Goal: Task Accomplishment & Management: Manage account settings

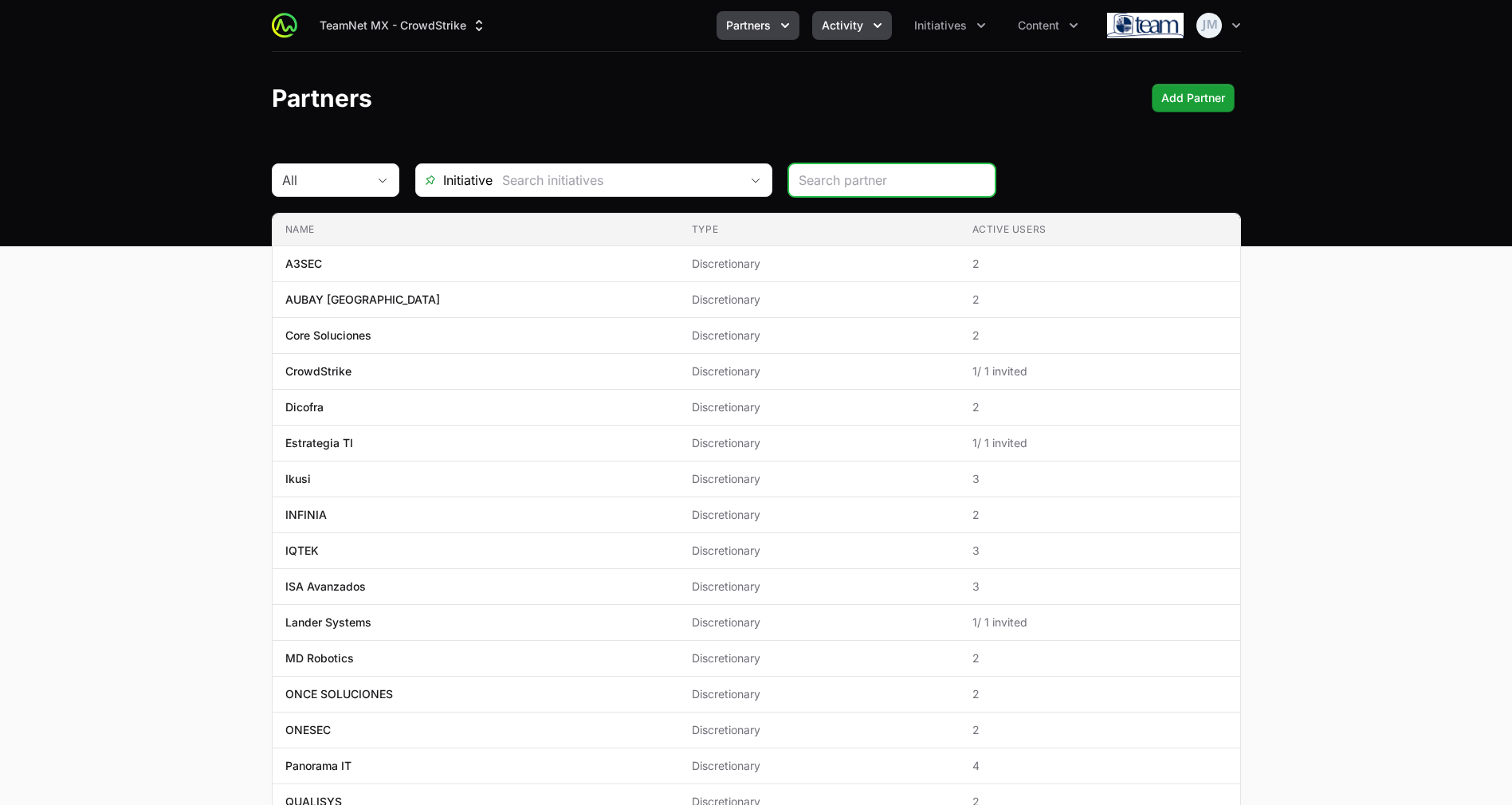
click at [872, 20] on icon "Activity menu" at bounding box center [877, 25] width 16 height 16
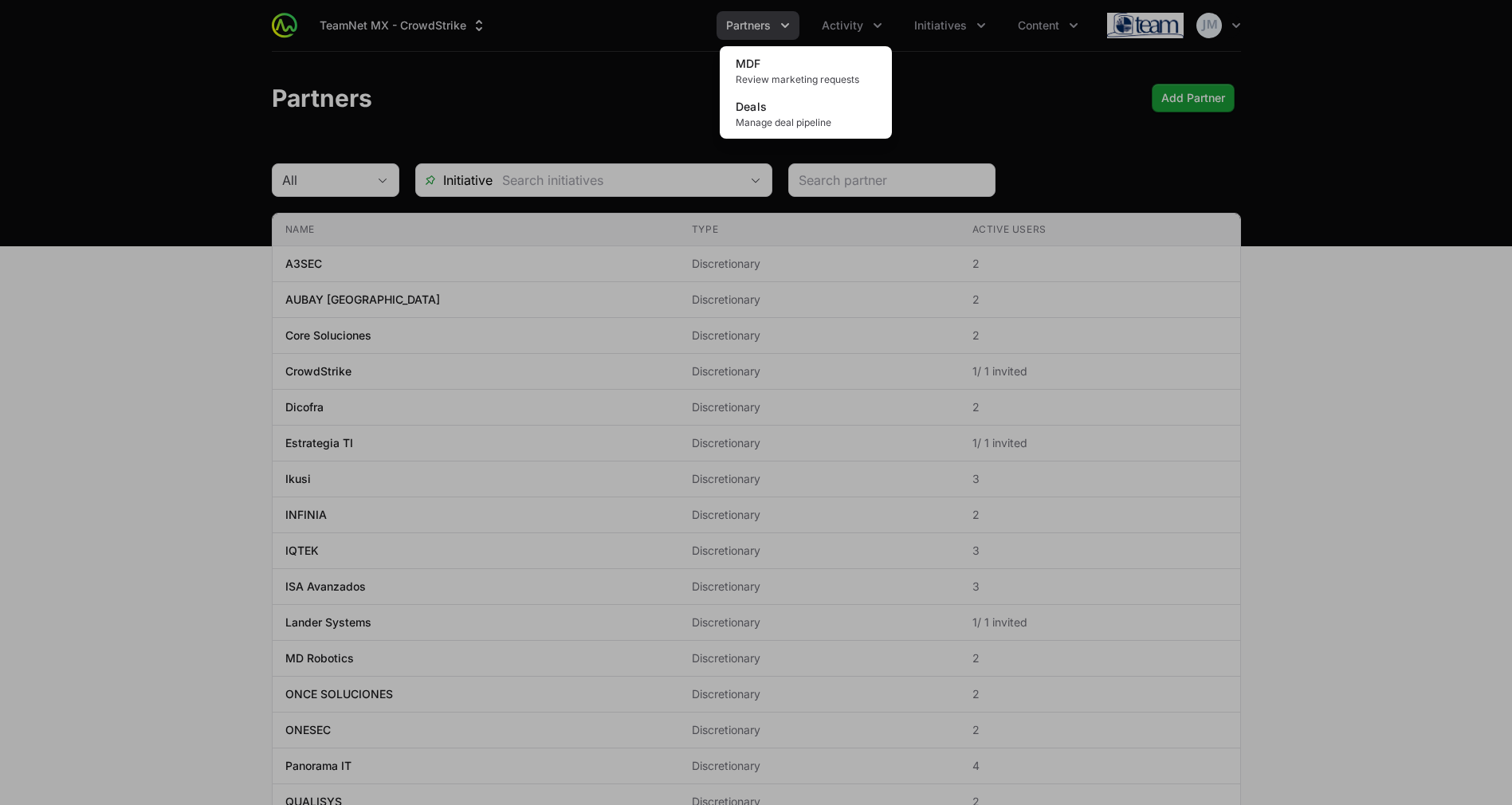
click at [944, 25] on div "Activity menu" at bounding box center [756, 402] width 1512 height 805
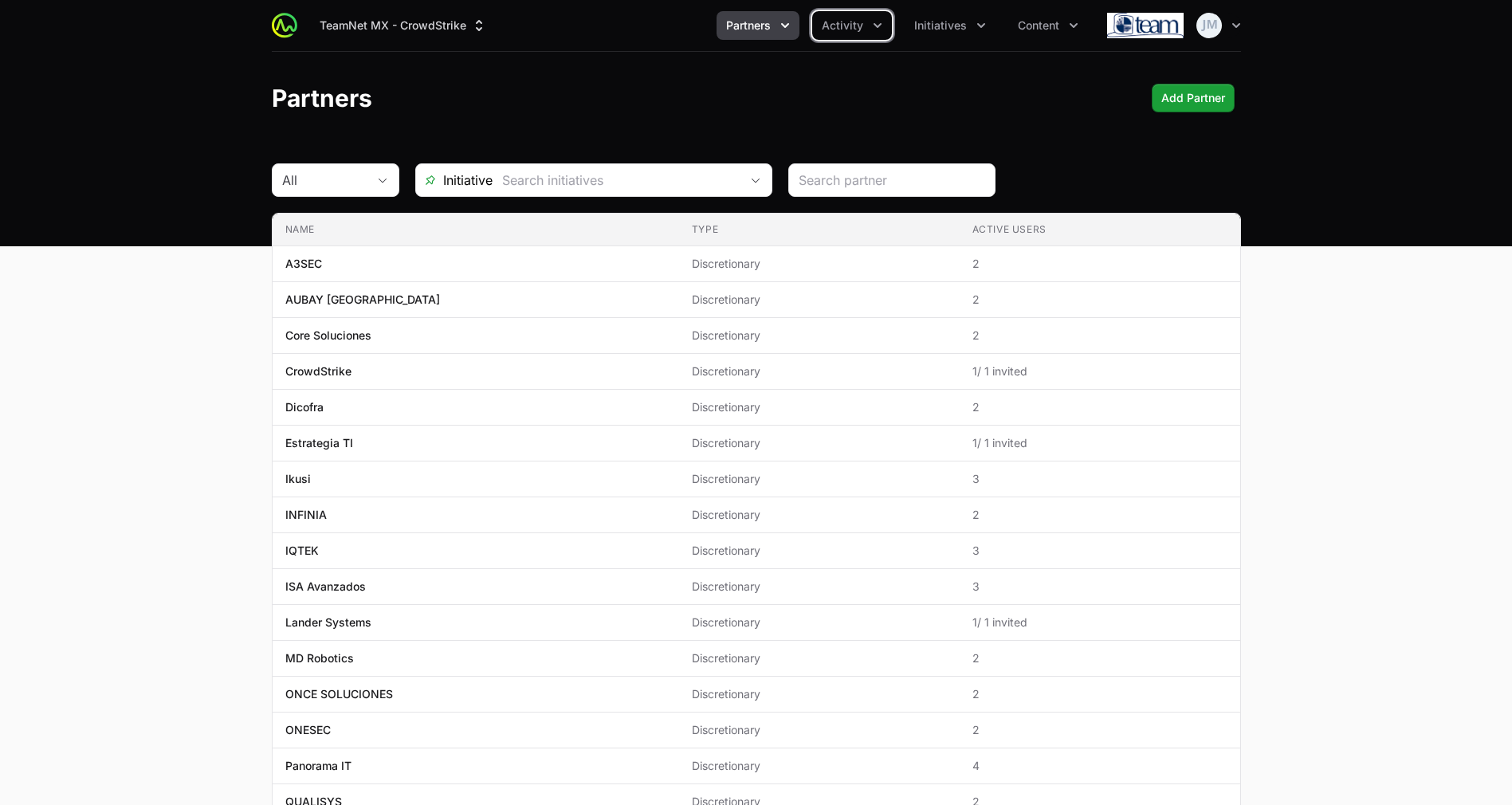
click at [944, 25] on span "Initiatives" at bounding box center [941, 25] width 53 height 16
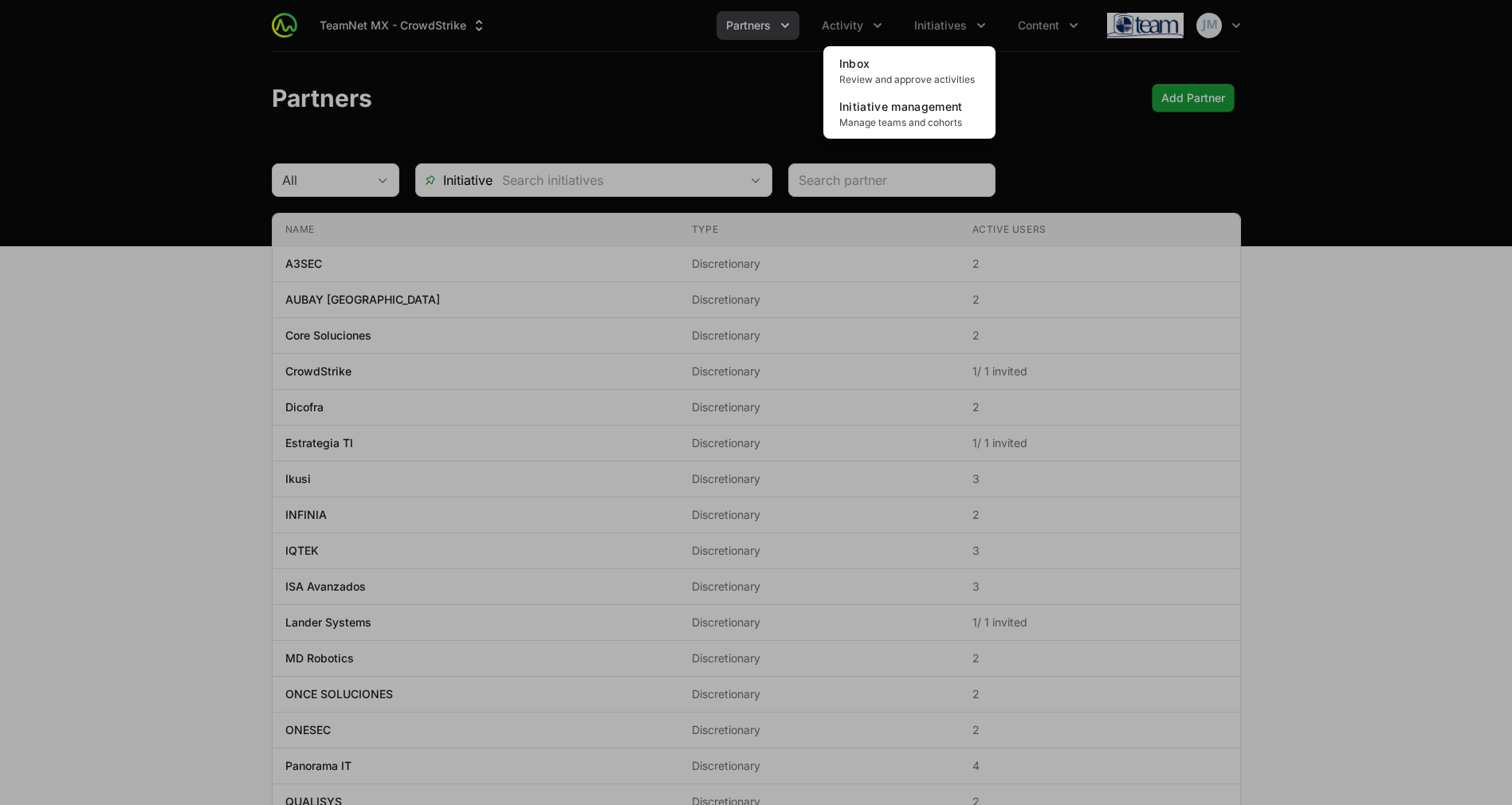
click at [690, 85] on div "Initiatives menu" at bounding box center [756, 402] width 1512 height 805
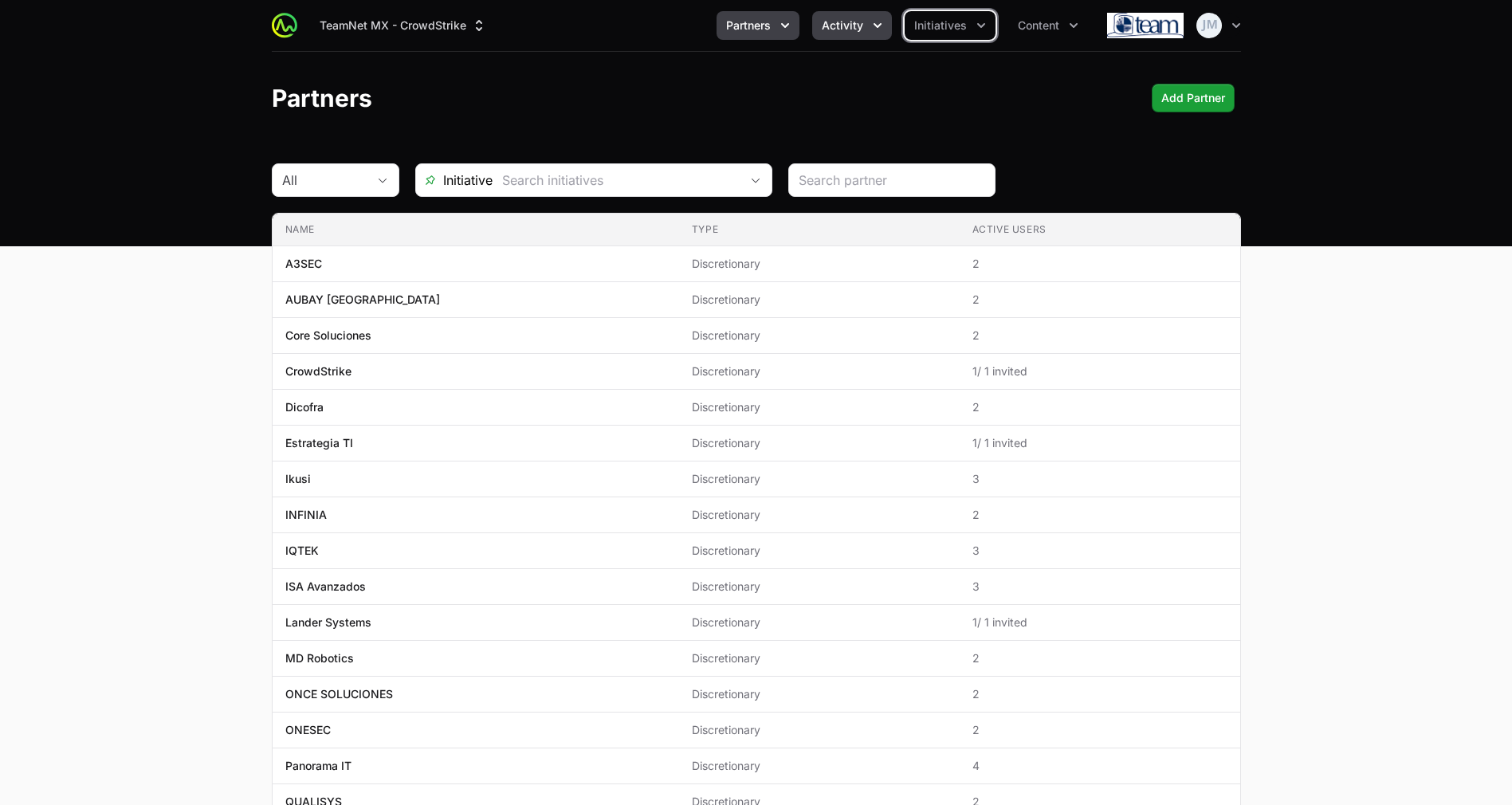
click at [879, 25] on icon "Activity menu" at bounding box center [877, 25] width 8 height 5
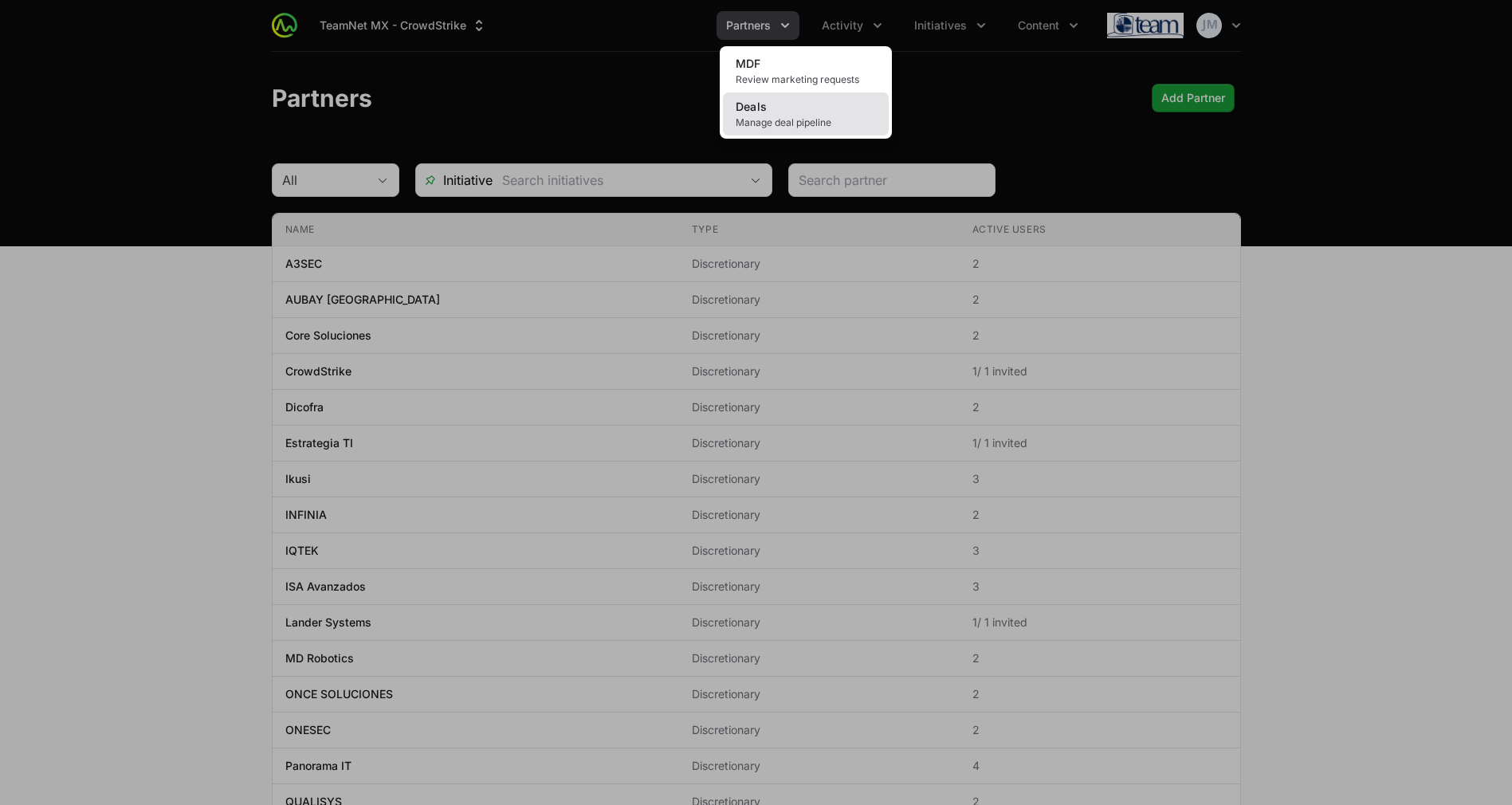
click at [782, 135] on link "Deals Manage deal pipeline" at bounding box center [806, 114] width 166 height 43
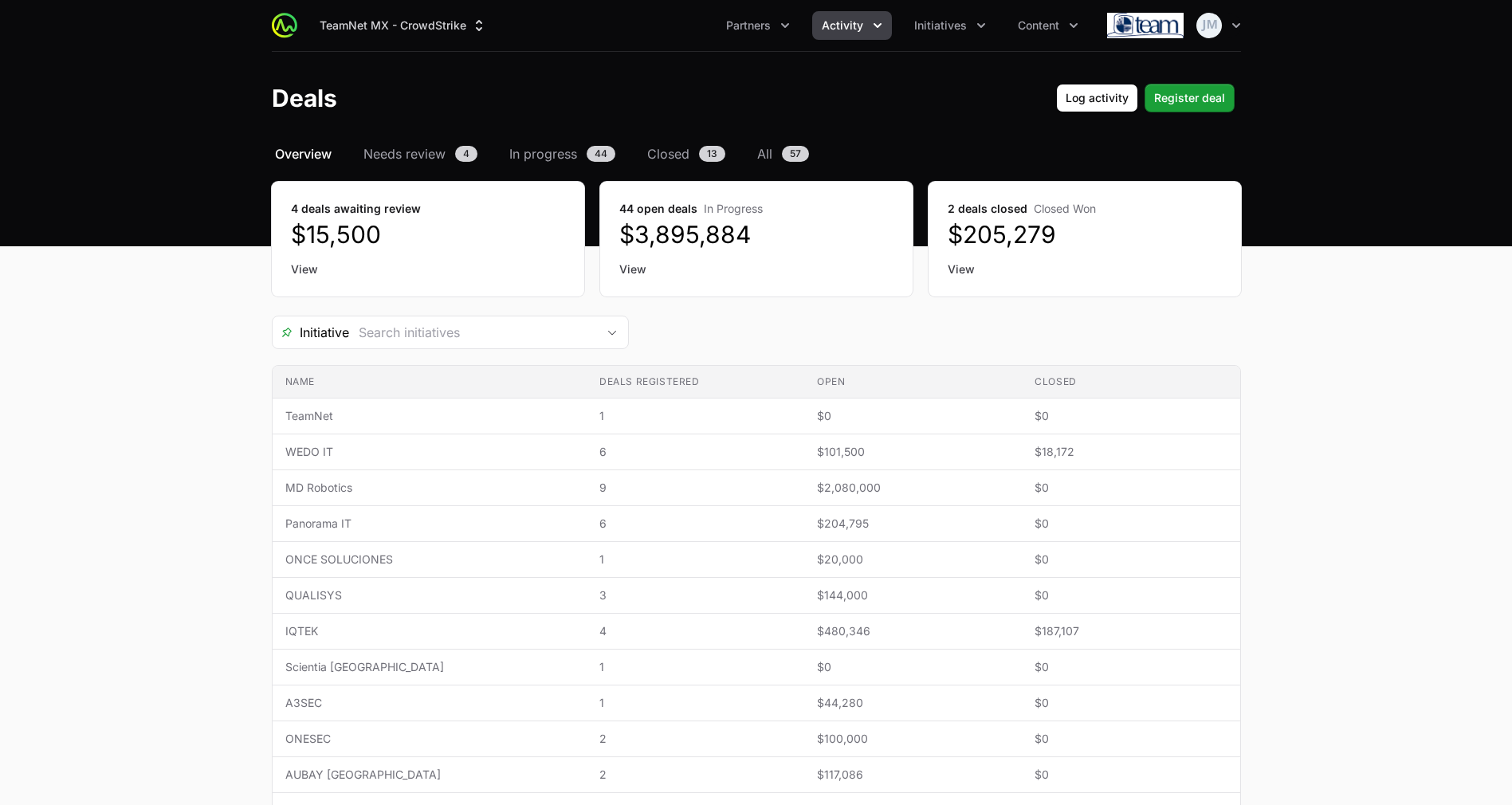
click at [292, 274] on link "View" at bounding box center [427, 269] width 274 height 16
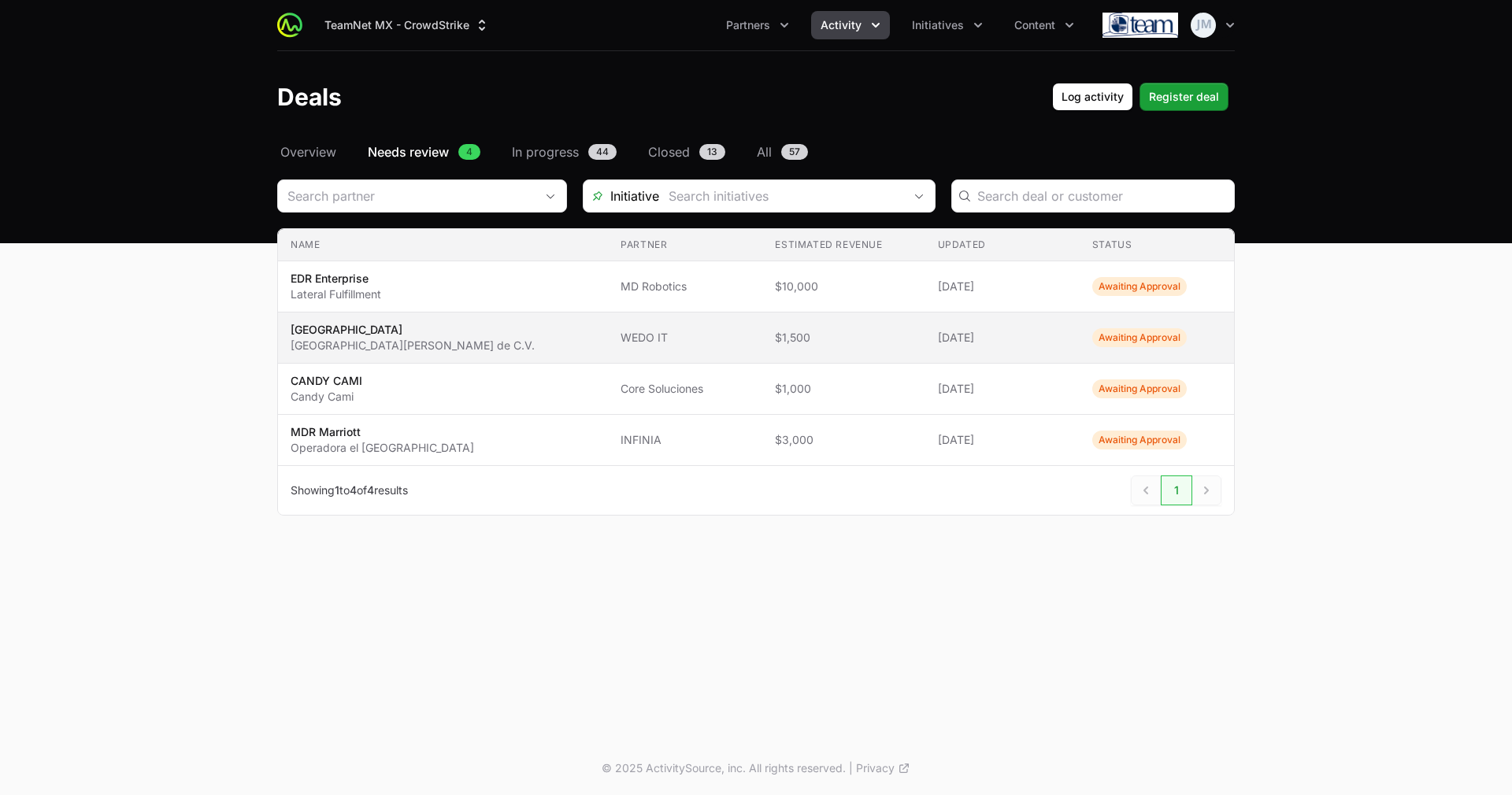
click at [1146, 341] on span "Awaiting Approval" at bounding box center [1139, 337] width 95 height 19
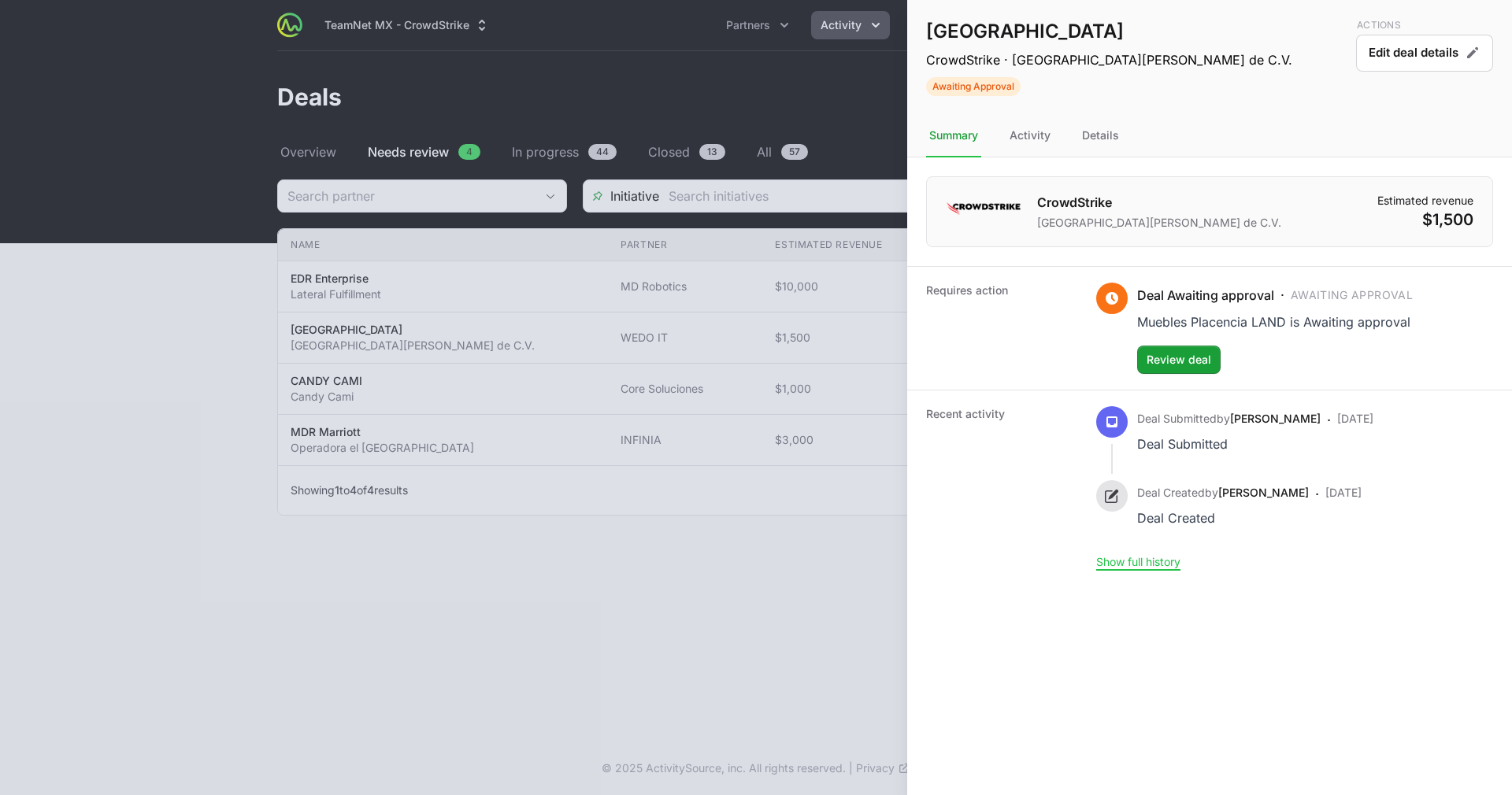
click at [820, 589] on div at bounding box center [756, 398] width 1512 height 795
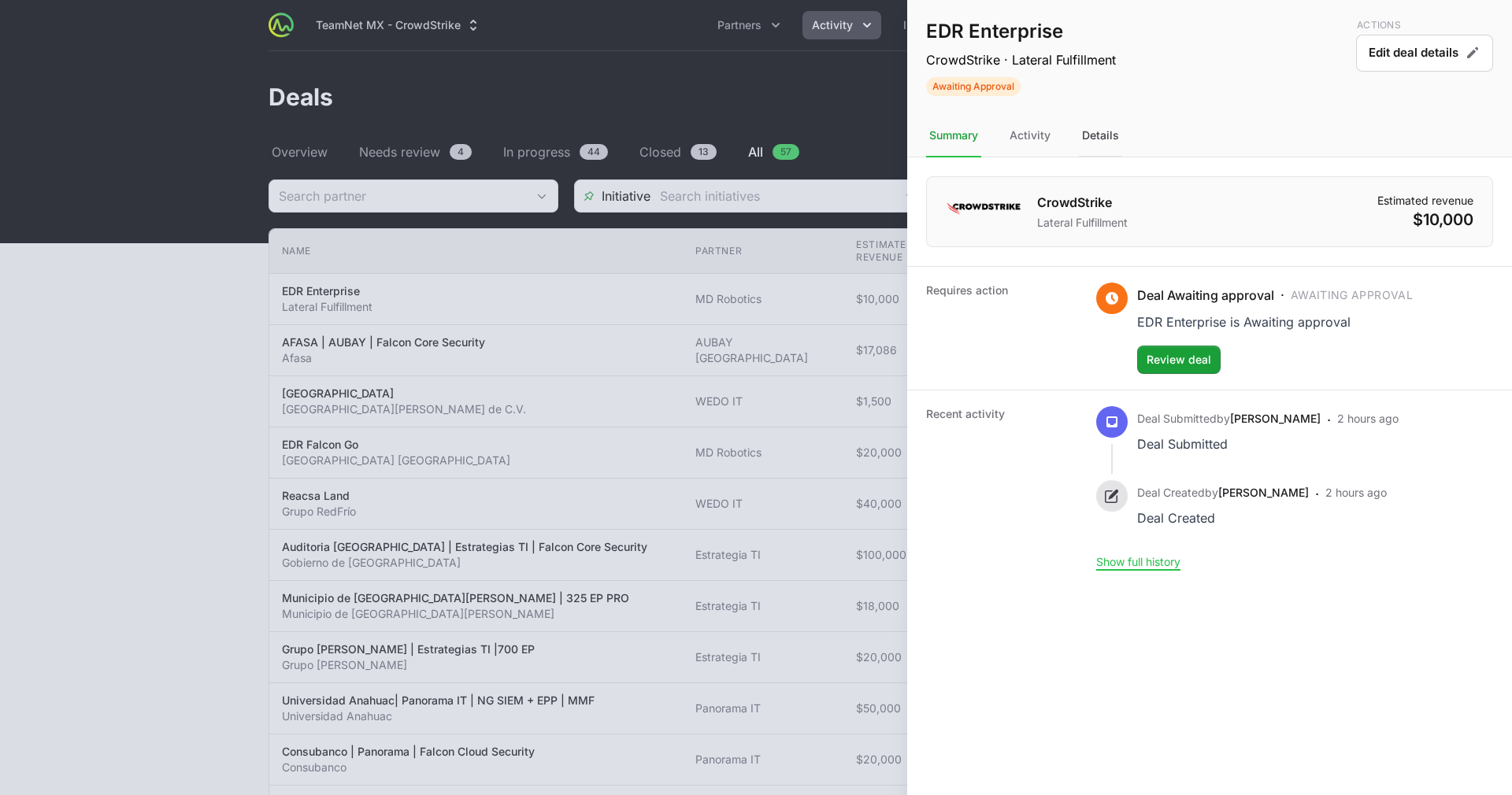
click at [1093, 139] on div "Details" at bounding box center [1100, 136] width 44 height 43
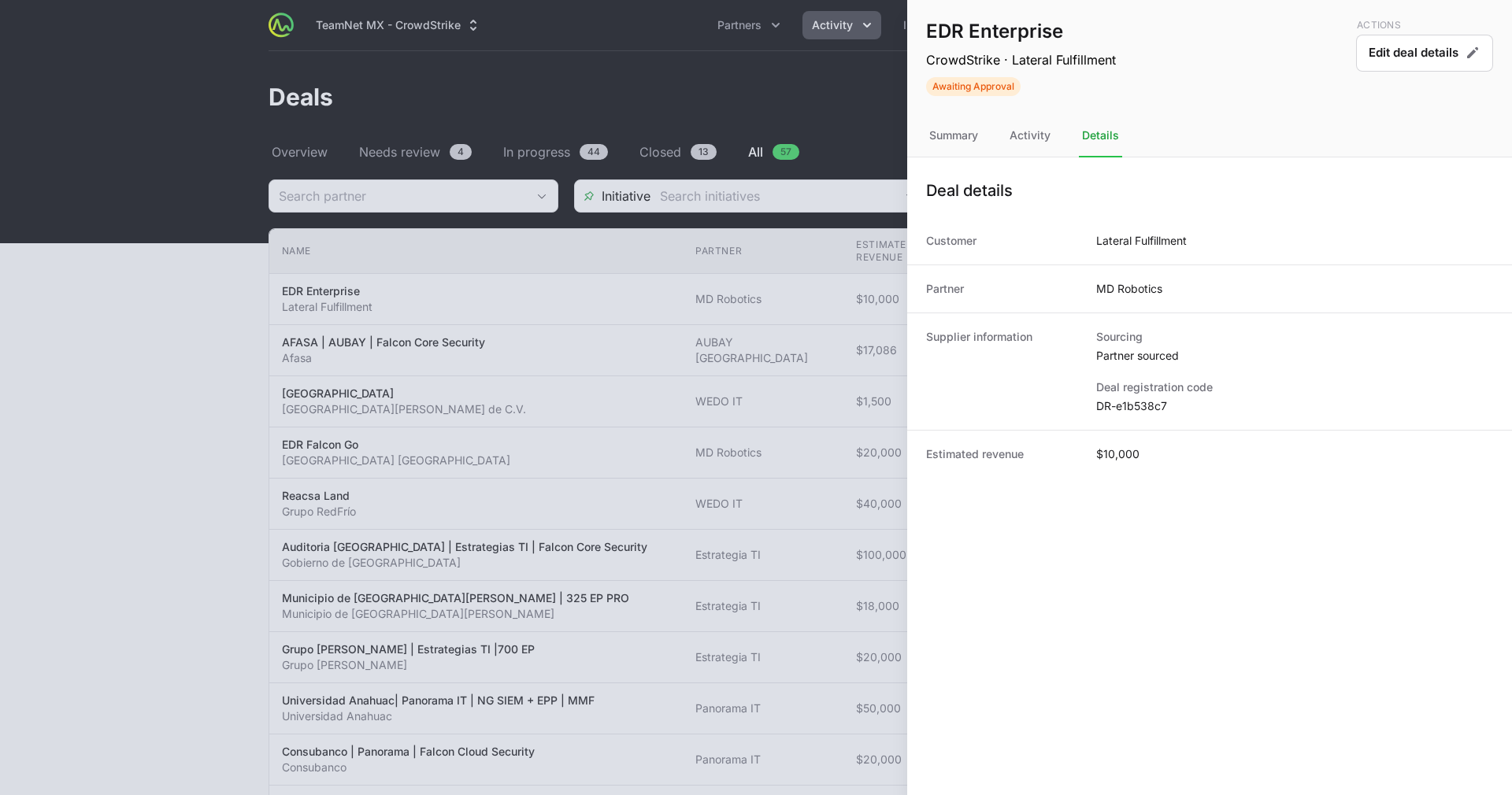
click at [1135, 416] on div "Supplier information Sourcing Partner sourced Deal registration code DR-e1b538c7" at bounding box center [1209, 371] width 604 height 117
copy dl "DR-e1b538c7"
click at [1041, 361] on dt "Supplier information" at bounding box center [1001, 372] width 152 height 85
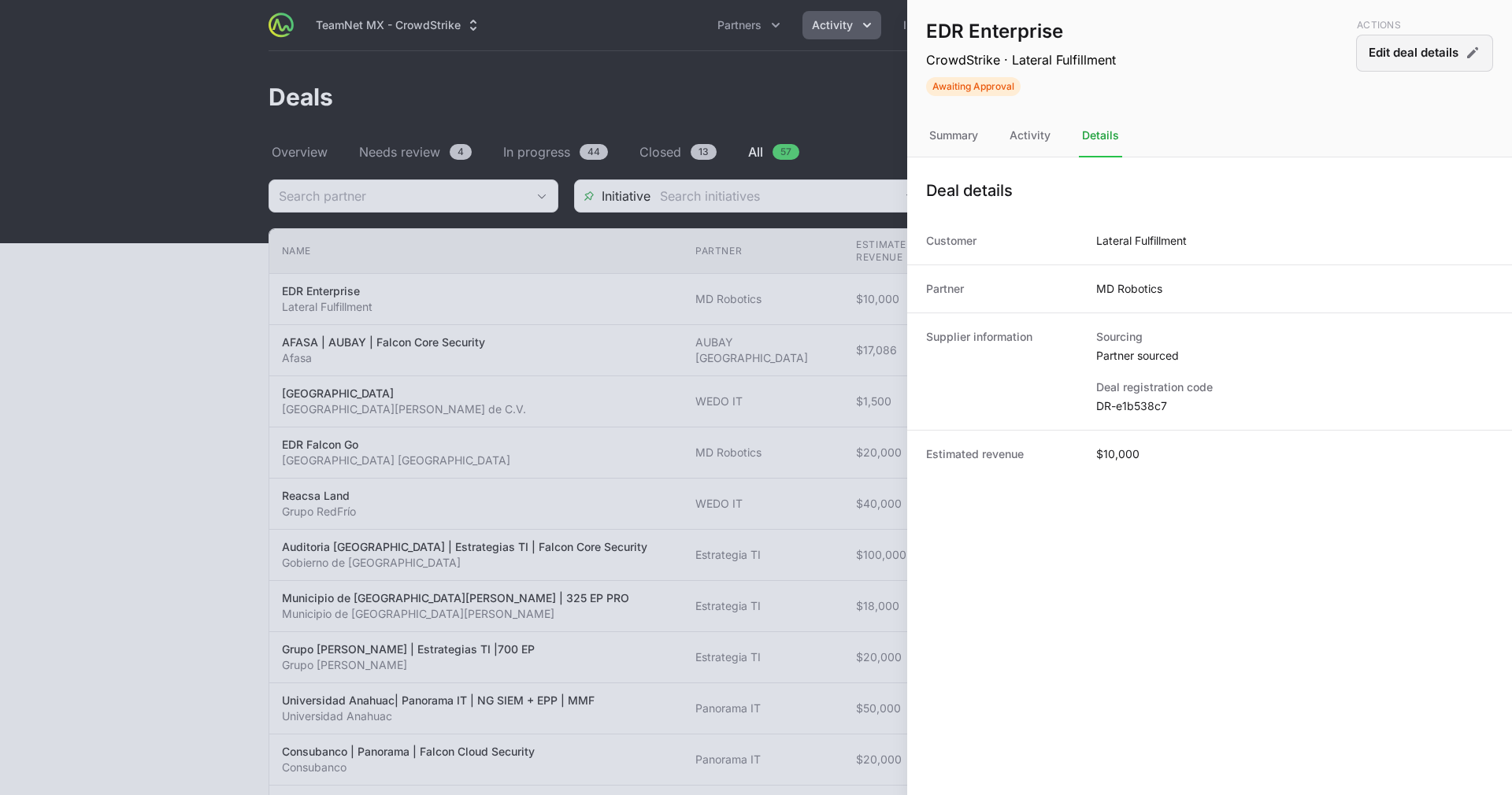
click at [1434, 44] on button "Edit deal details" at bounding box center [1424, 53] width 137 height 37
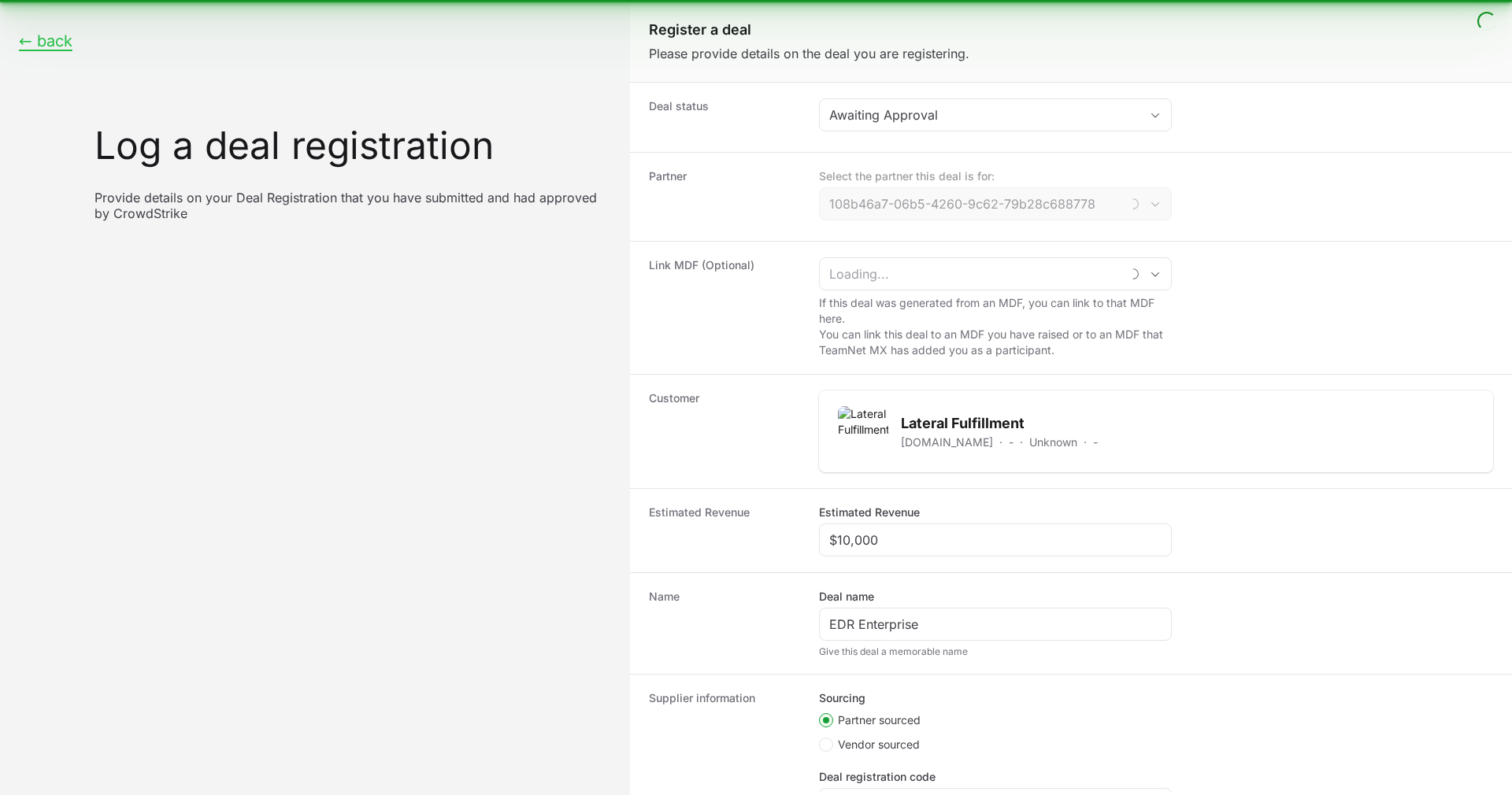
type input "MD Robotics"
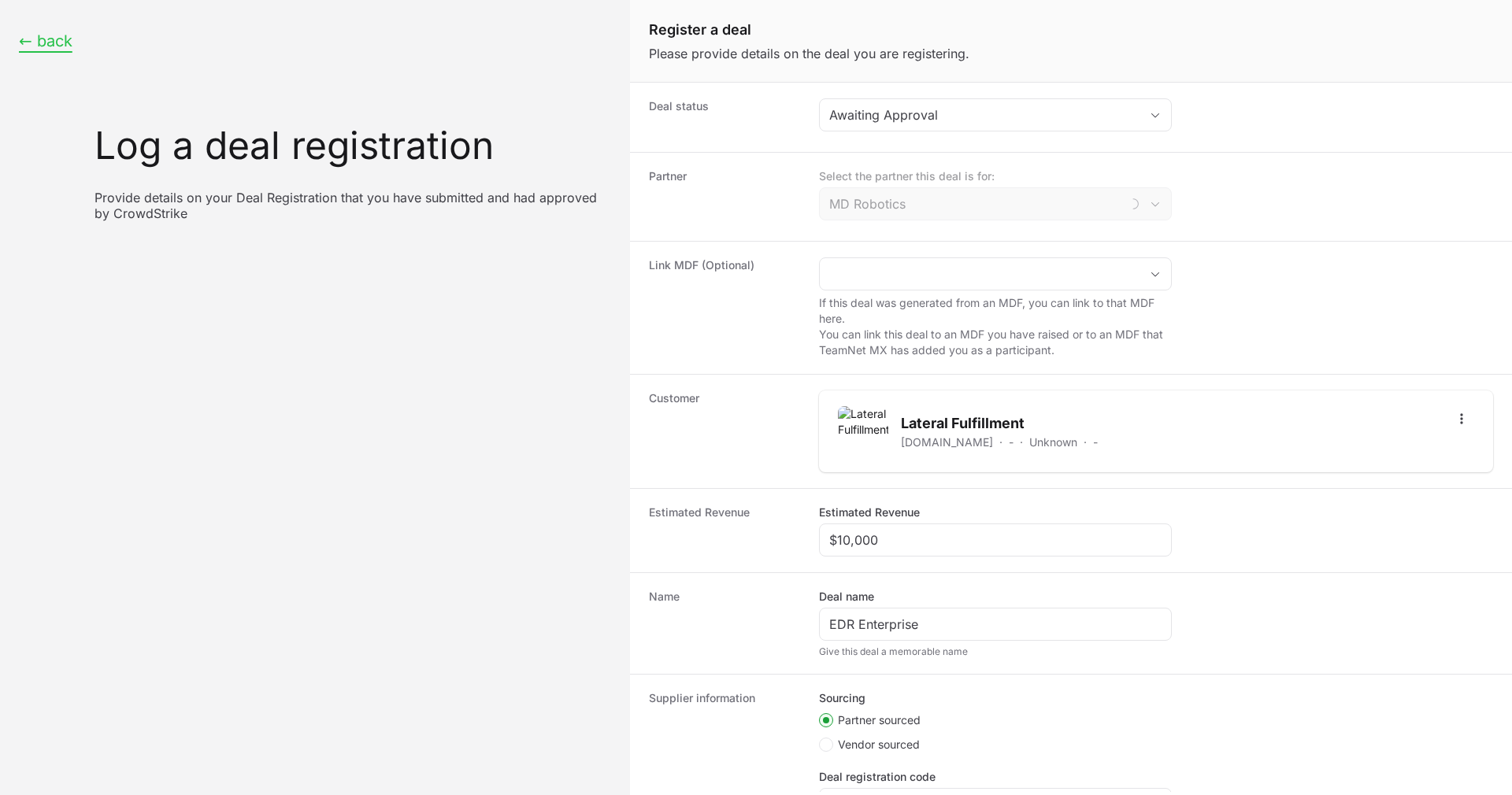
click at [28, 37] on button "← back" at bounding box center [46, 42] width 54 height 20
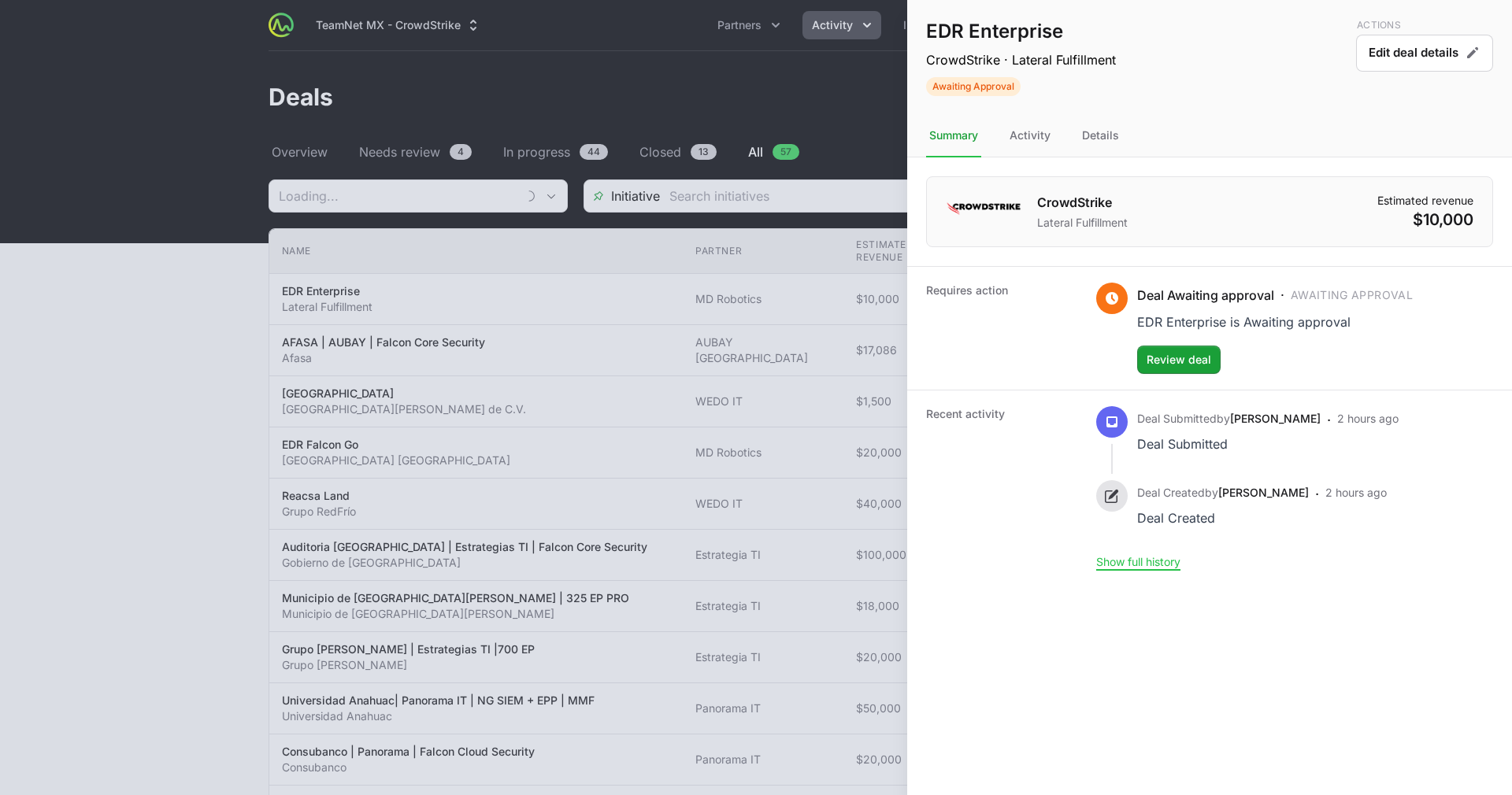
click at [595, 561] on div at bounding box center [756, 398] width 1512 height 795
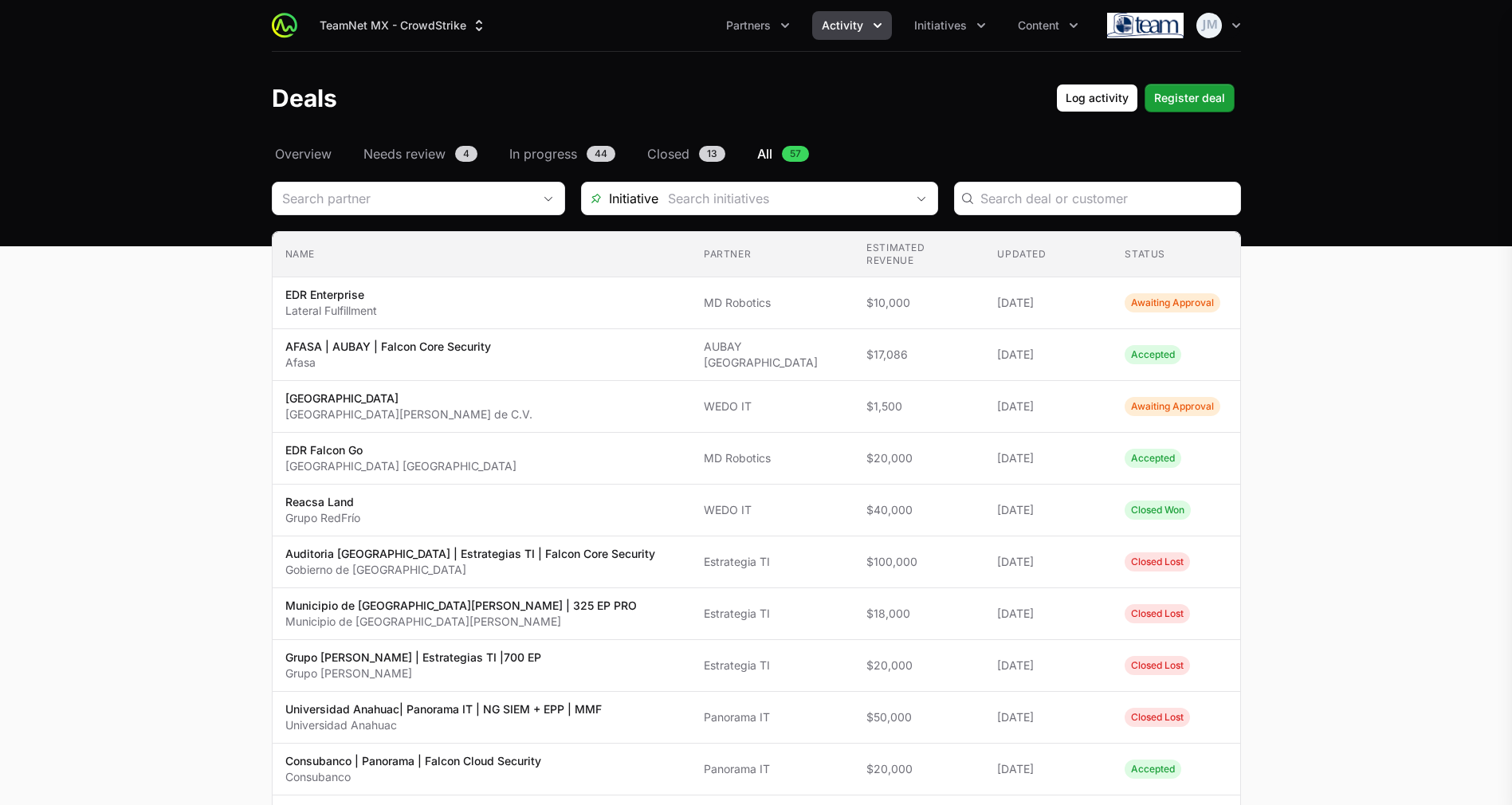
click at [407, 150] on span "Needs review" at bounding box center [404, 153] width 82 height 19
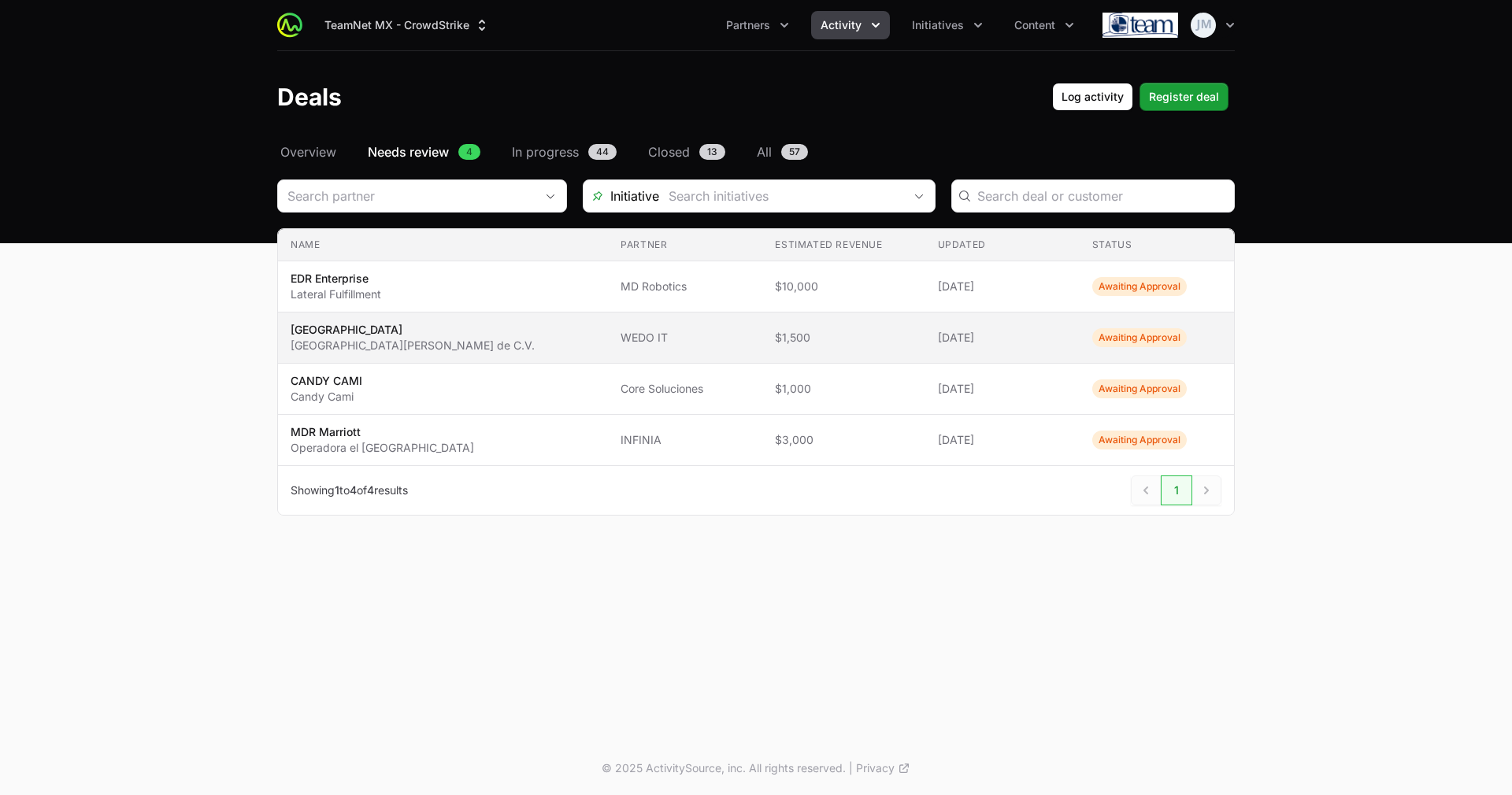
click at [925, 352] on td "Updated [DATE]" at bounding box center [1002, 337] width 154 height 51
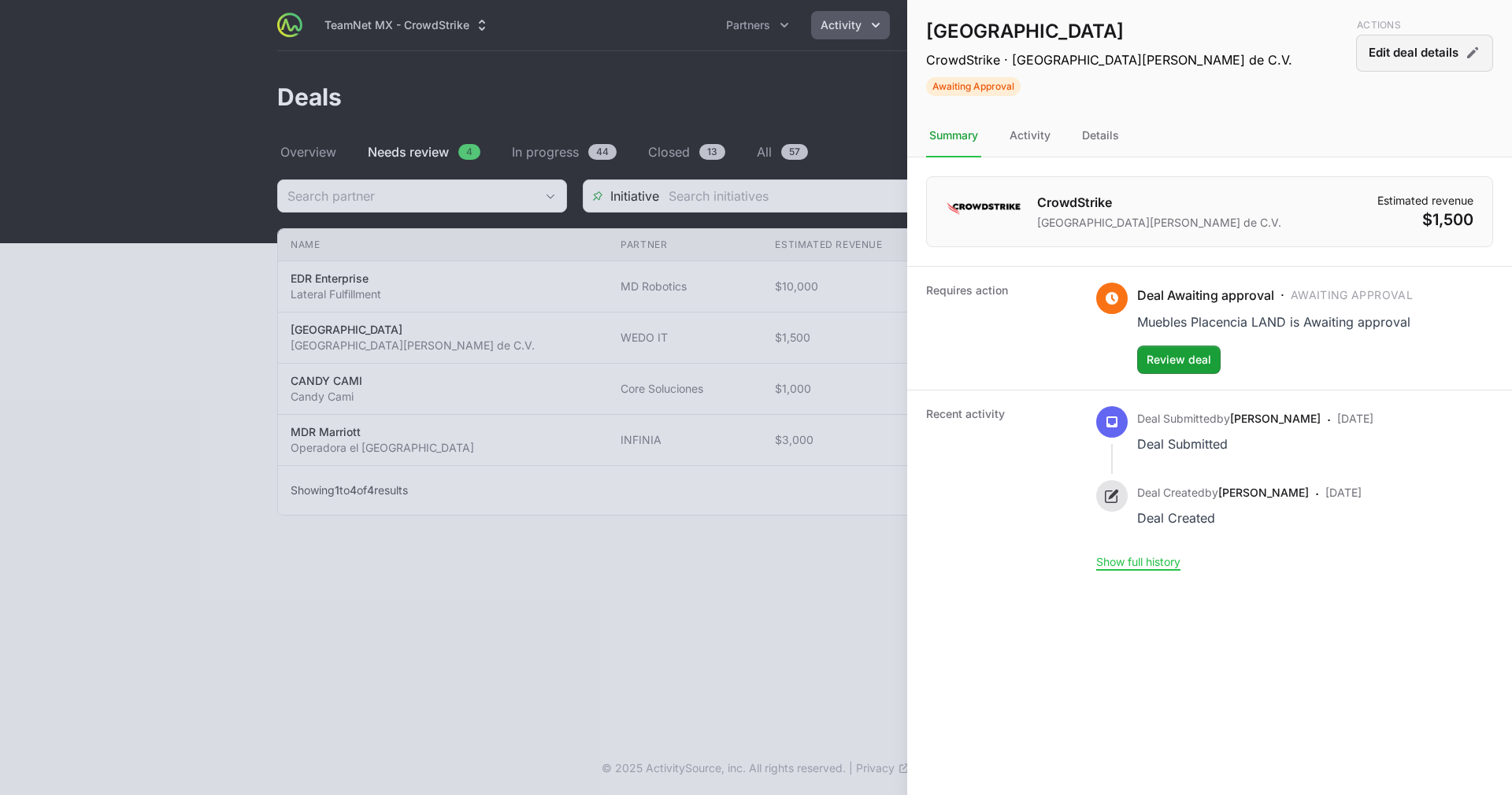
click at [1420, 50] on button "Edit deal details" at bounding box center [1424, 53] width 137 height 37
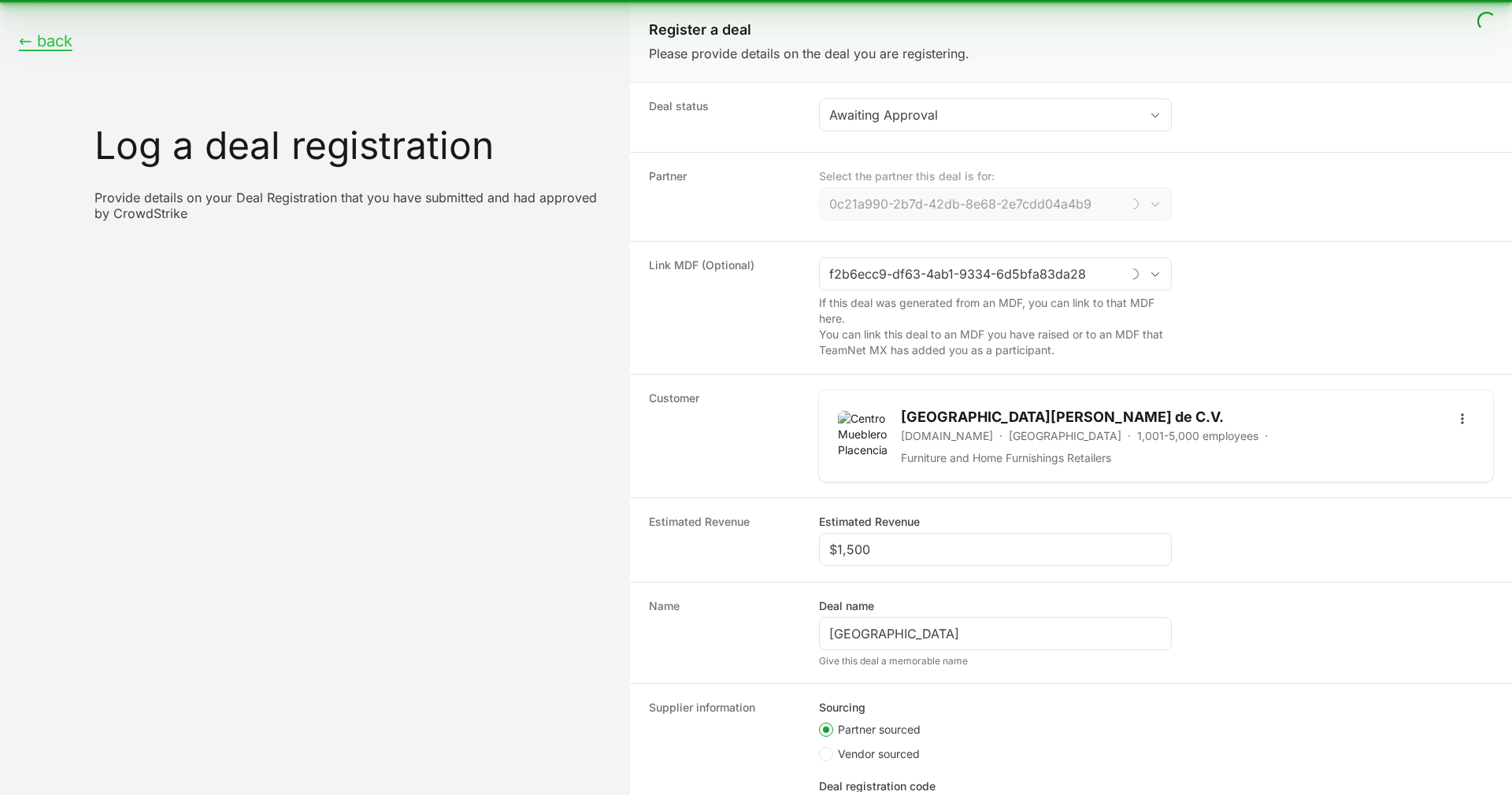
type input "WEDO IT"
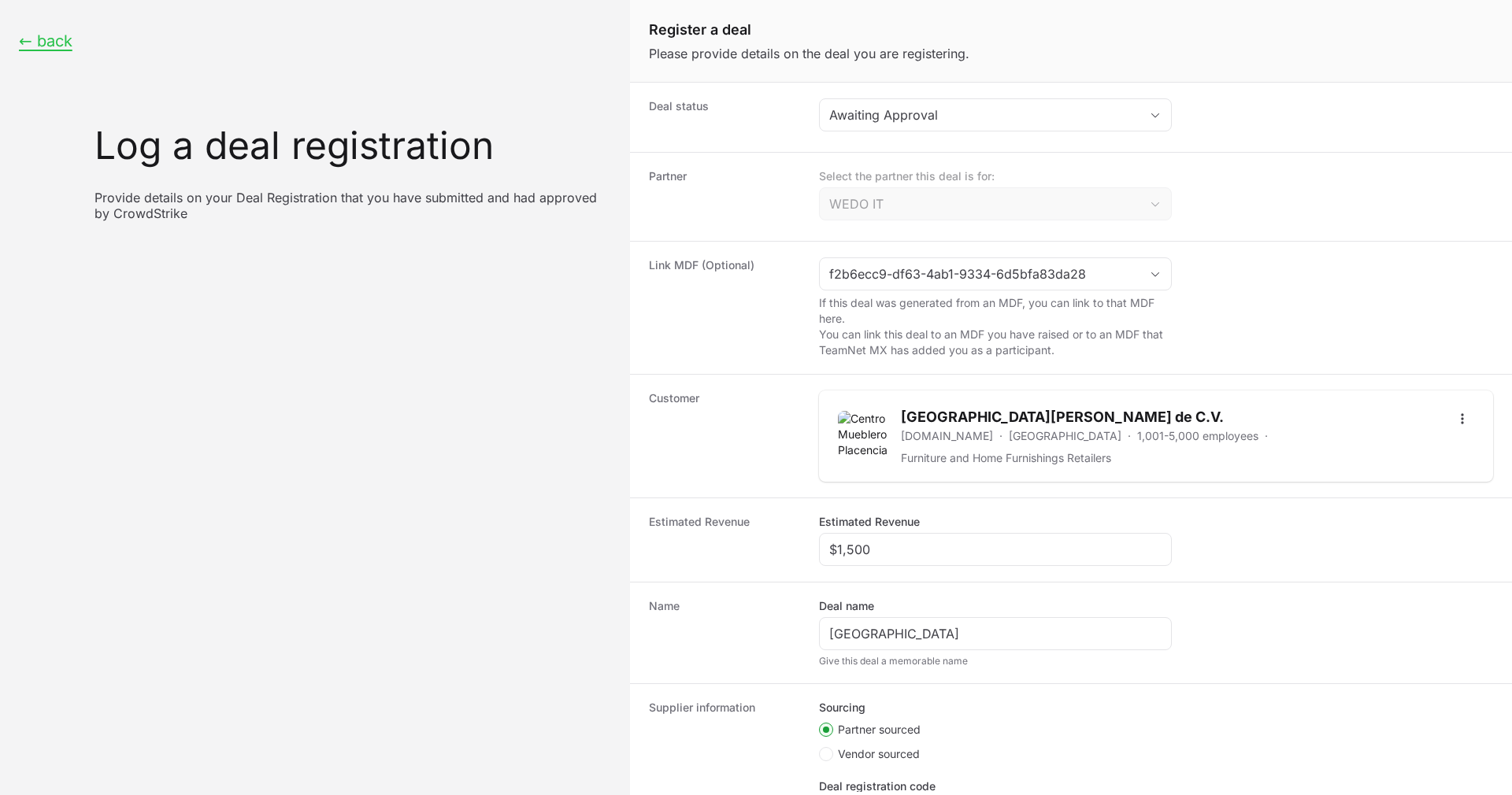
type input "Identity Protection for Organizations"
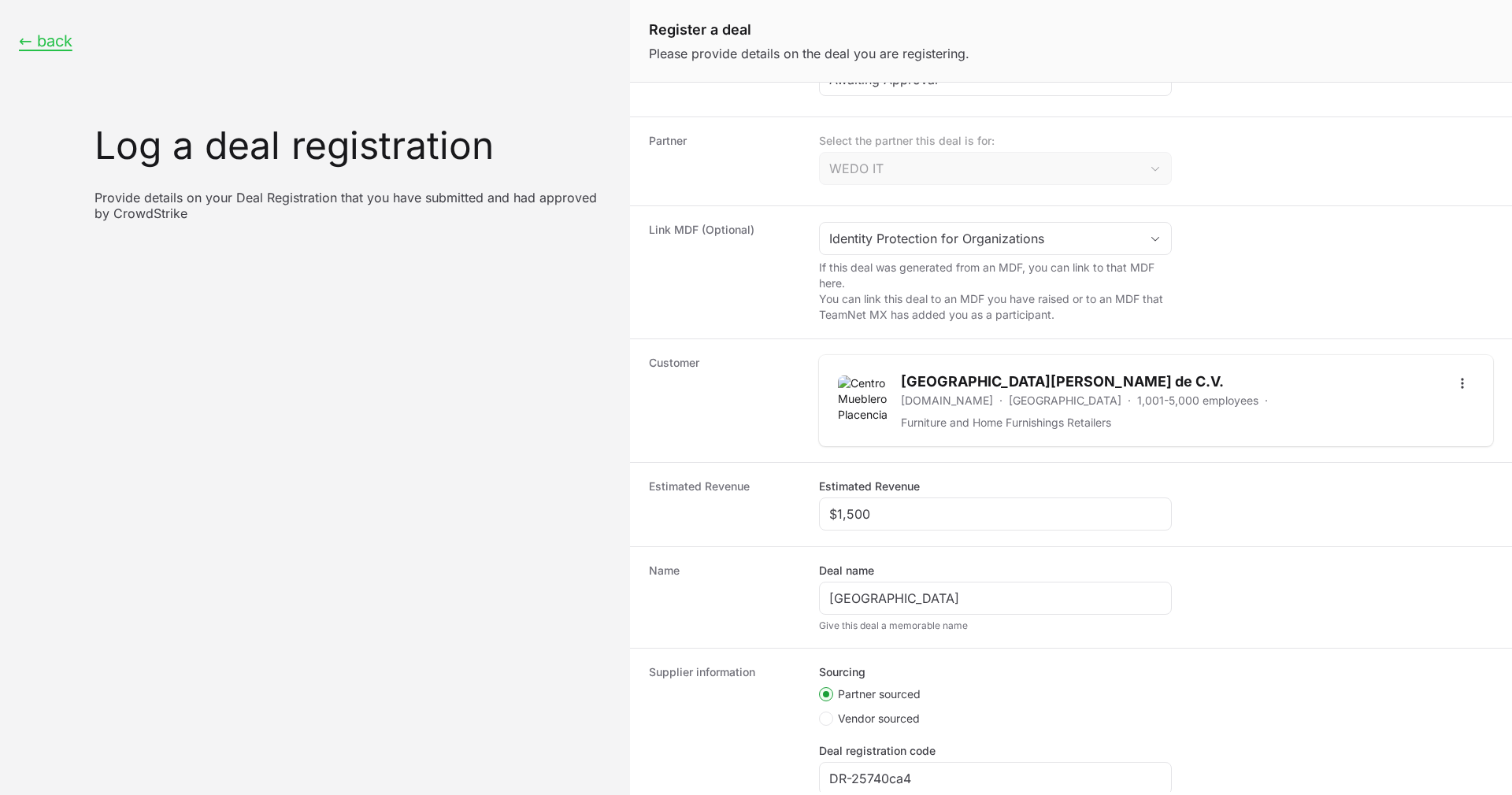
scroll to position [38, 0]
click at [910, 496] on div "$1,500" at bounding box center [995, 511] width 352 height 33
drag, startPoint x: 903, startPoint y: 509, endPoint x: 810, endPoint y: 512, distance: 93.0
click at [810, 512] on div "Estimated Revenue Estimated Revenue $1,500" at bounding box center [1070, 501] width 882 height 85
type input "$6,300"
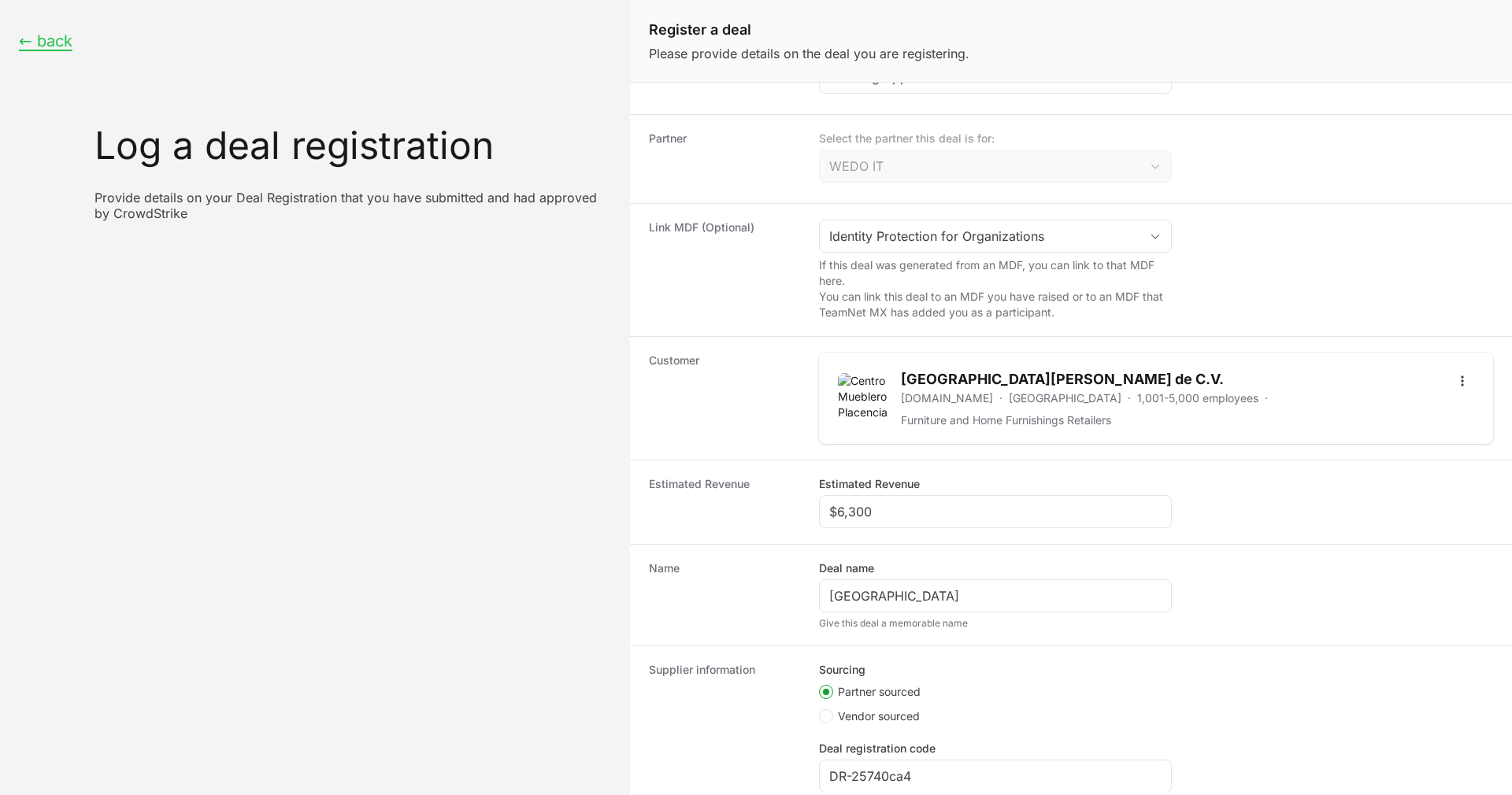
click at [773, 525] on dt "Estimated Revenue" at bounding box center [724, 502] width 152 height 52
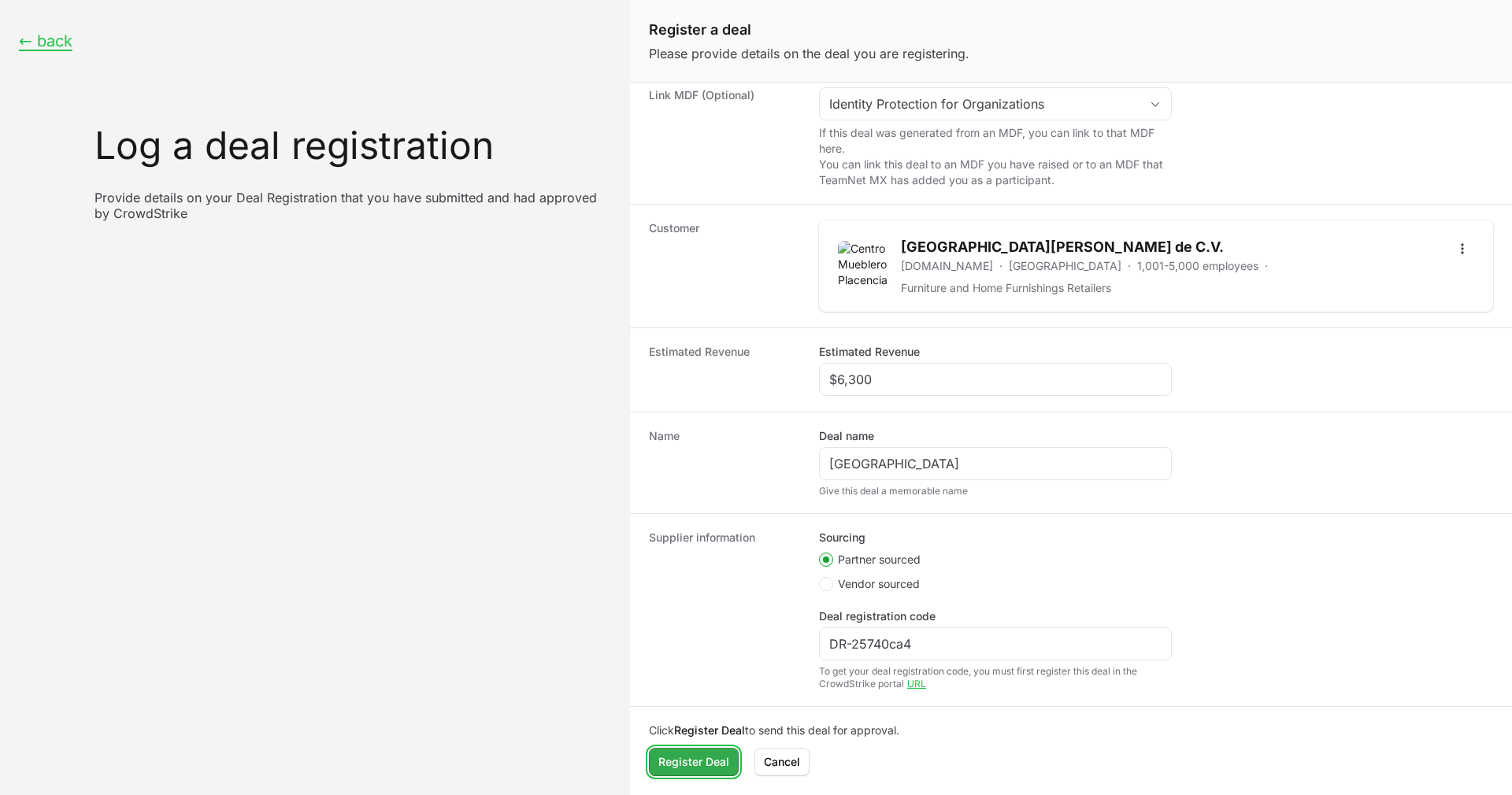
click at [710, 767] on span "Register Deal" at bounding box center [693, 762] width 71 height 19
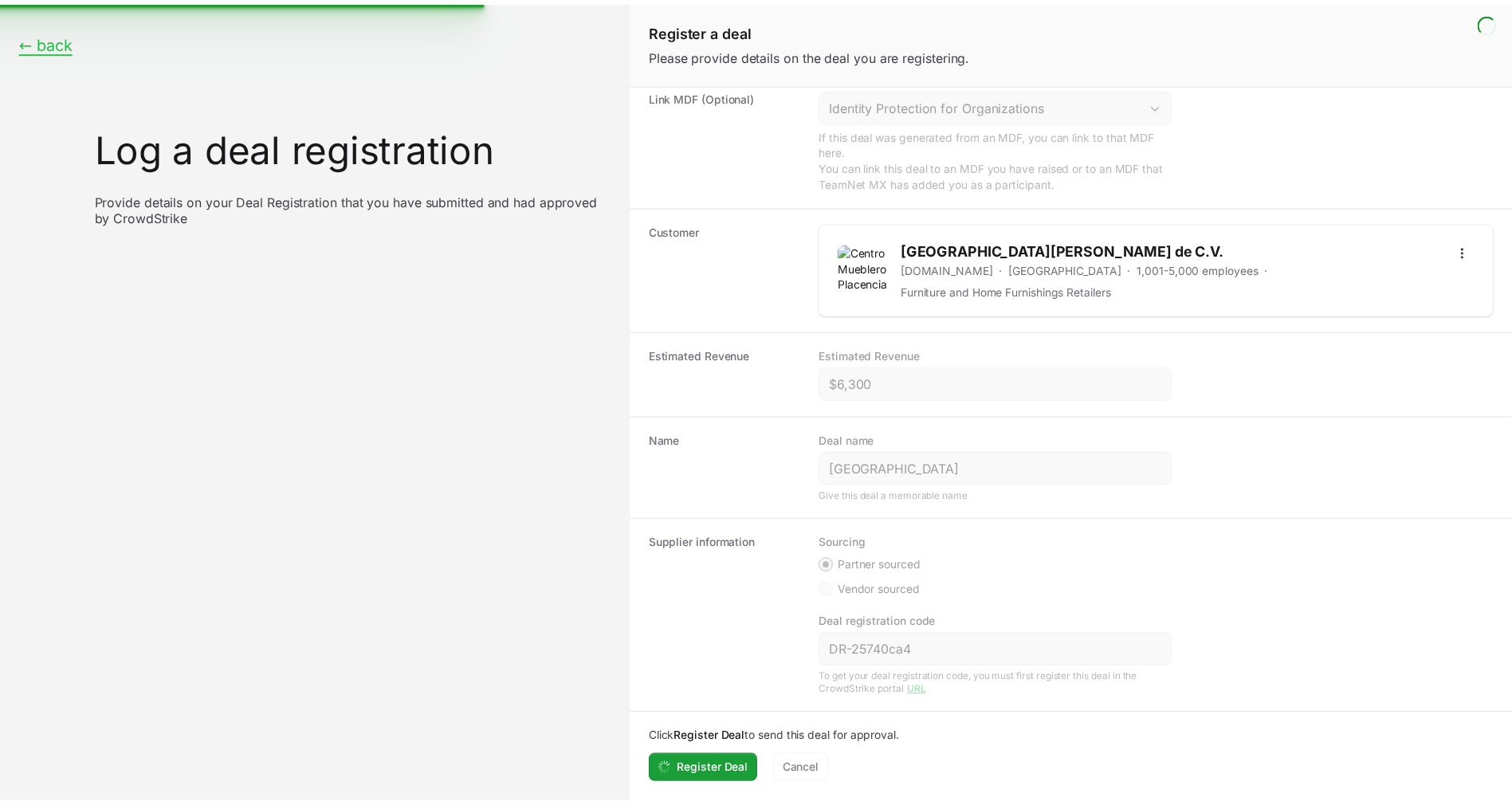
scroll to position [0, 0]
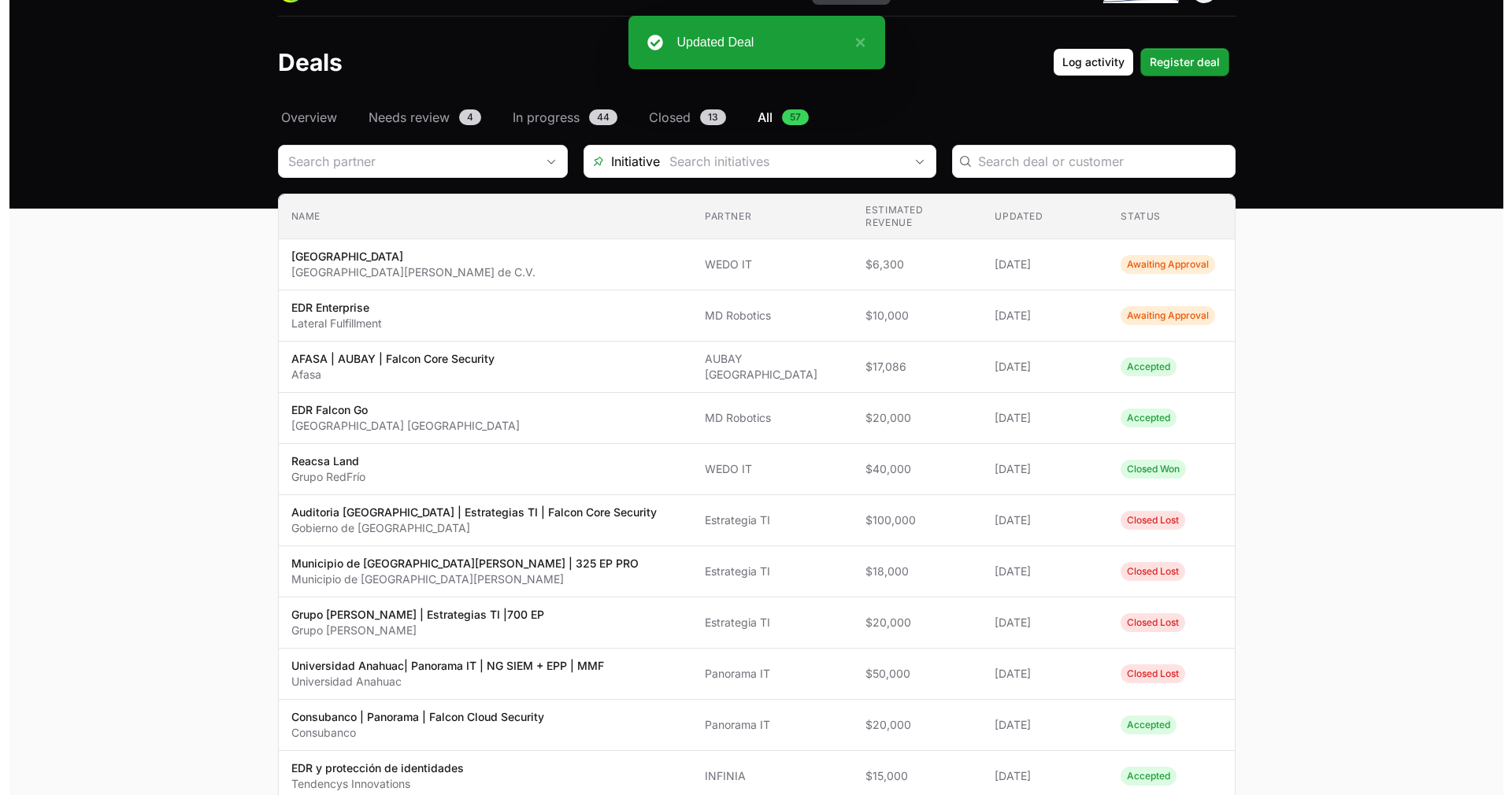
scroll to position [37, 0]
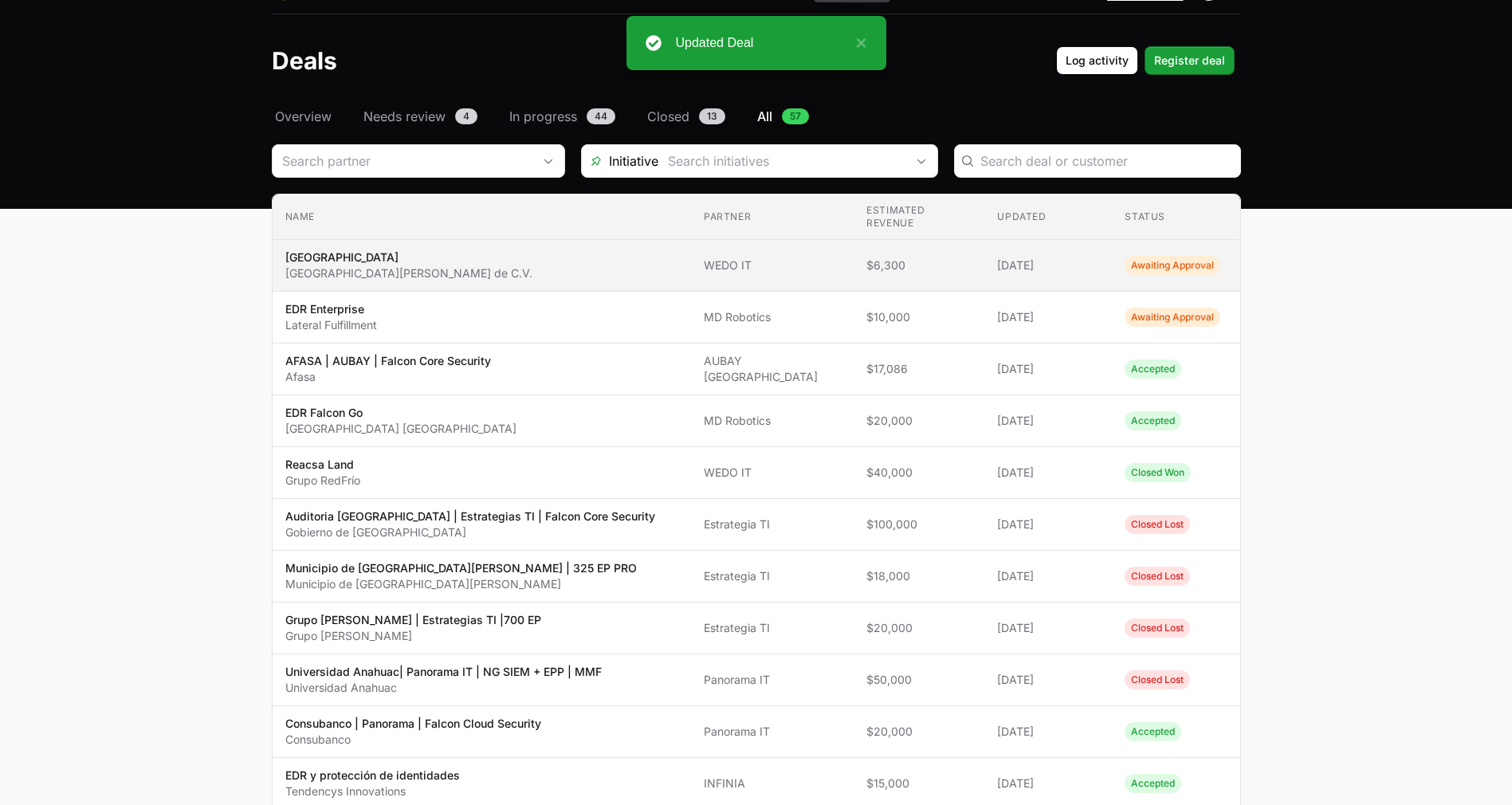
click at [852, 275] on td "Partner WEDO IT" at bounding box center [772, 265] width 163 height 52
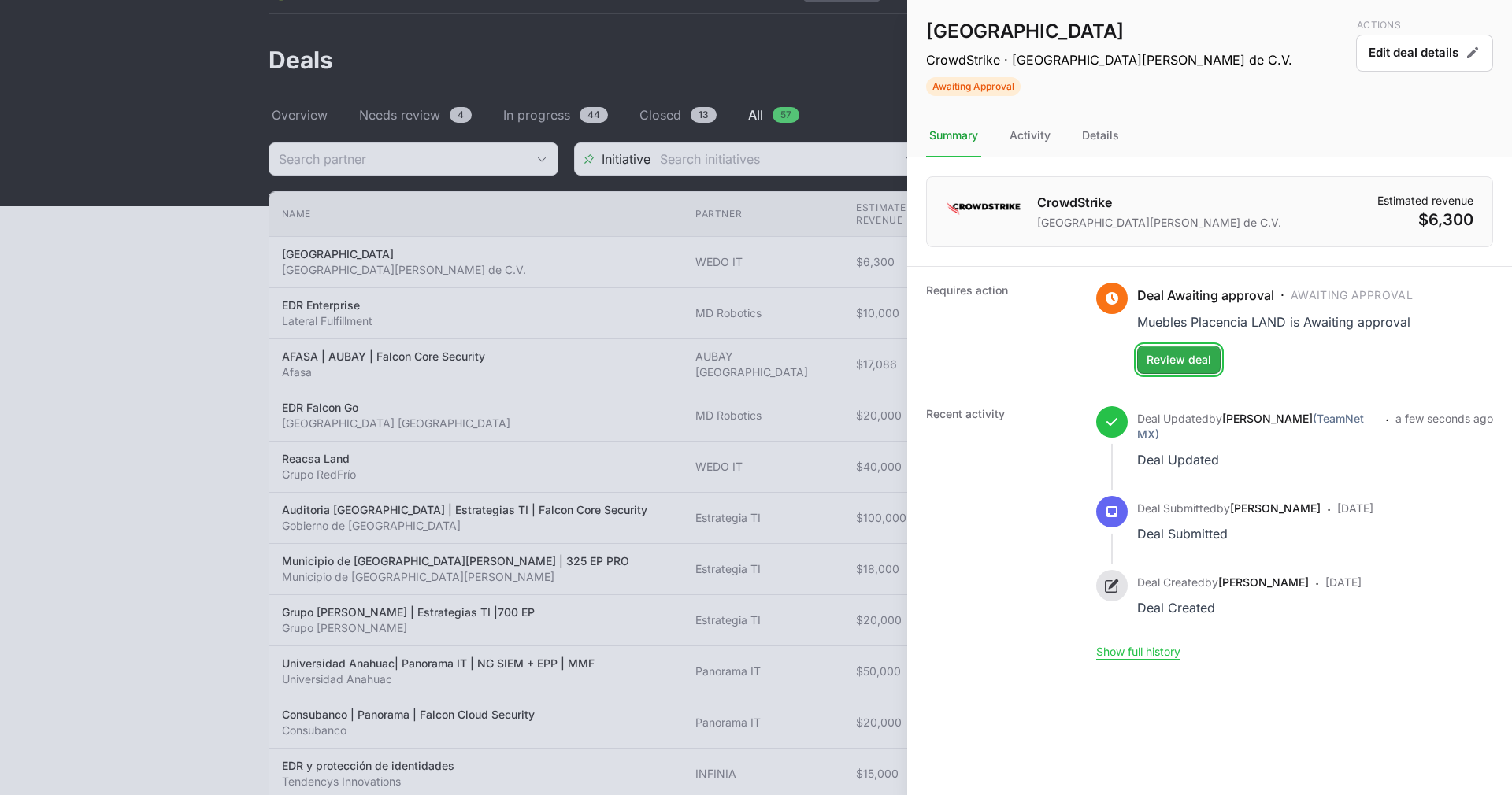
click at [1200, 369] on button "Review deal" at bounding box center [1179, 360] width 84 height 28
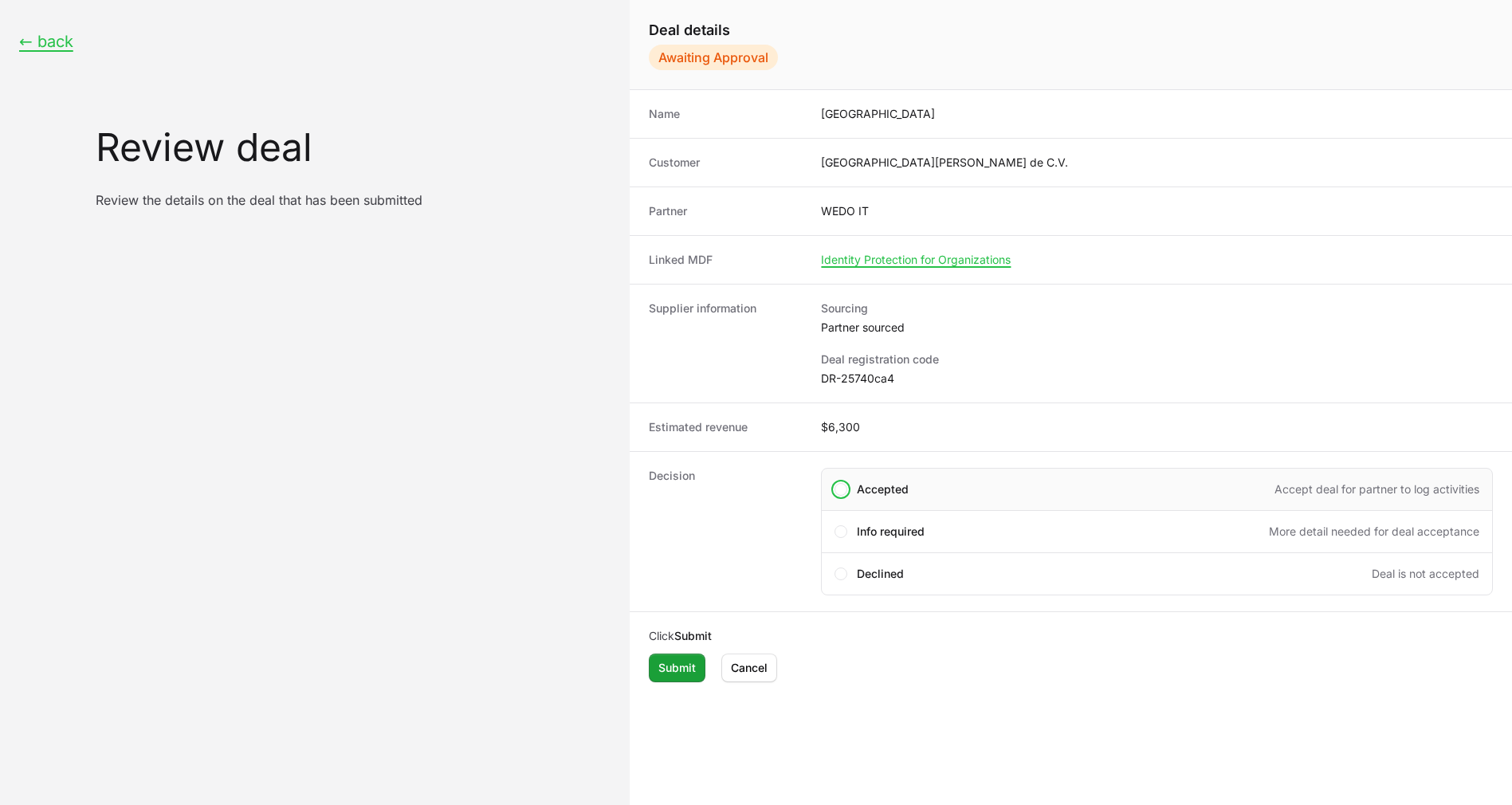
click at [874, 481] on span "Accepted" at bounding box center [882, 489] width 52 height 16
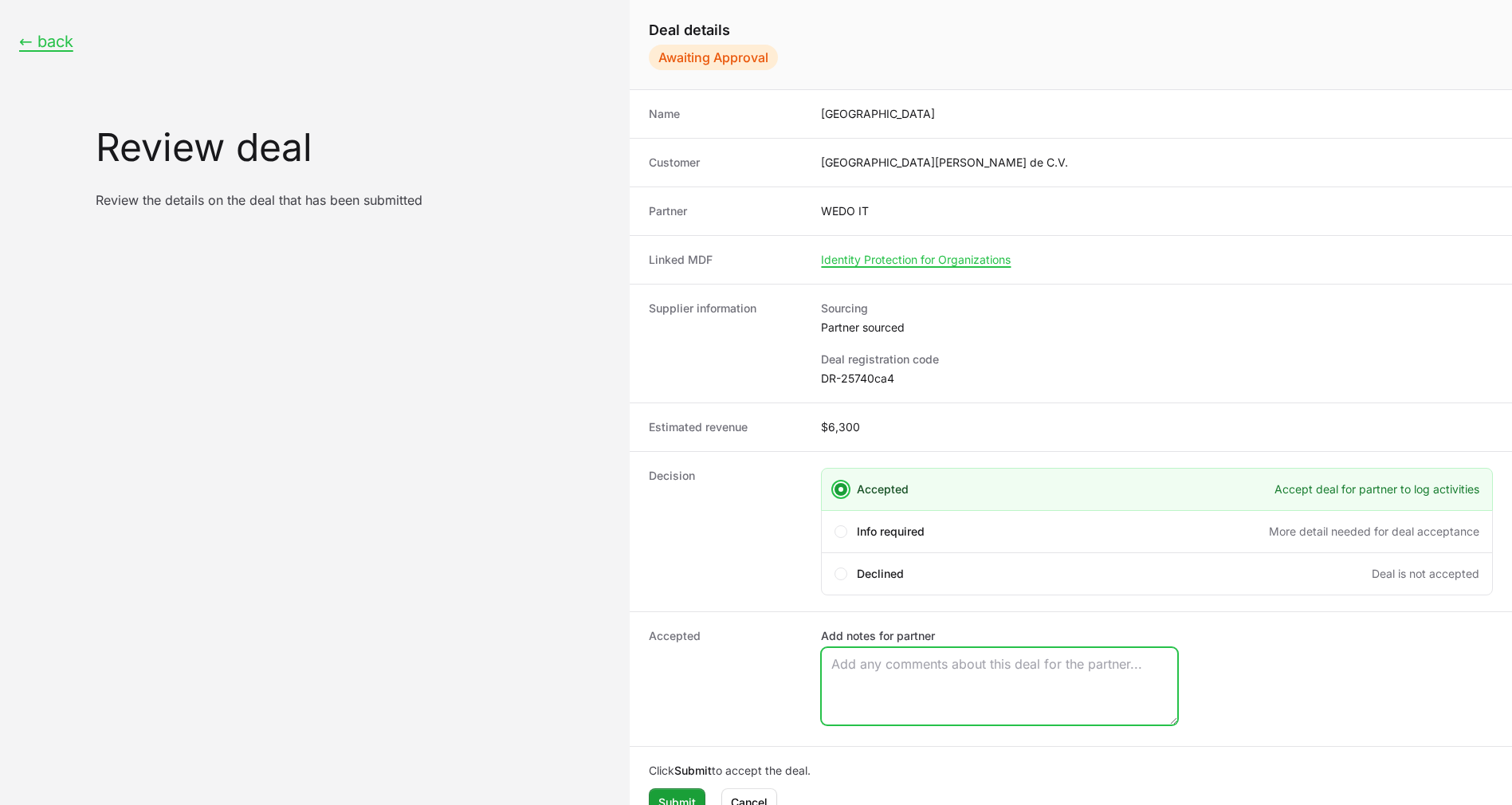
click at [856, 688] on textarea "Add notes for partner" at bounding box center [999, 686] width 355 height 76
paste textarea "Opportunity Owner [PERSON_NAME]"
click at [856, 676] on textarea "Opportunity Owner [PERSON_NAME]" at bounding box center [999, 686] width 355 height 76
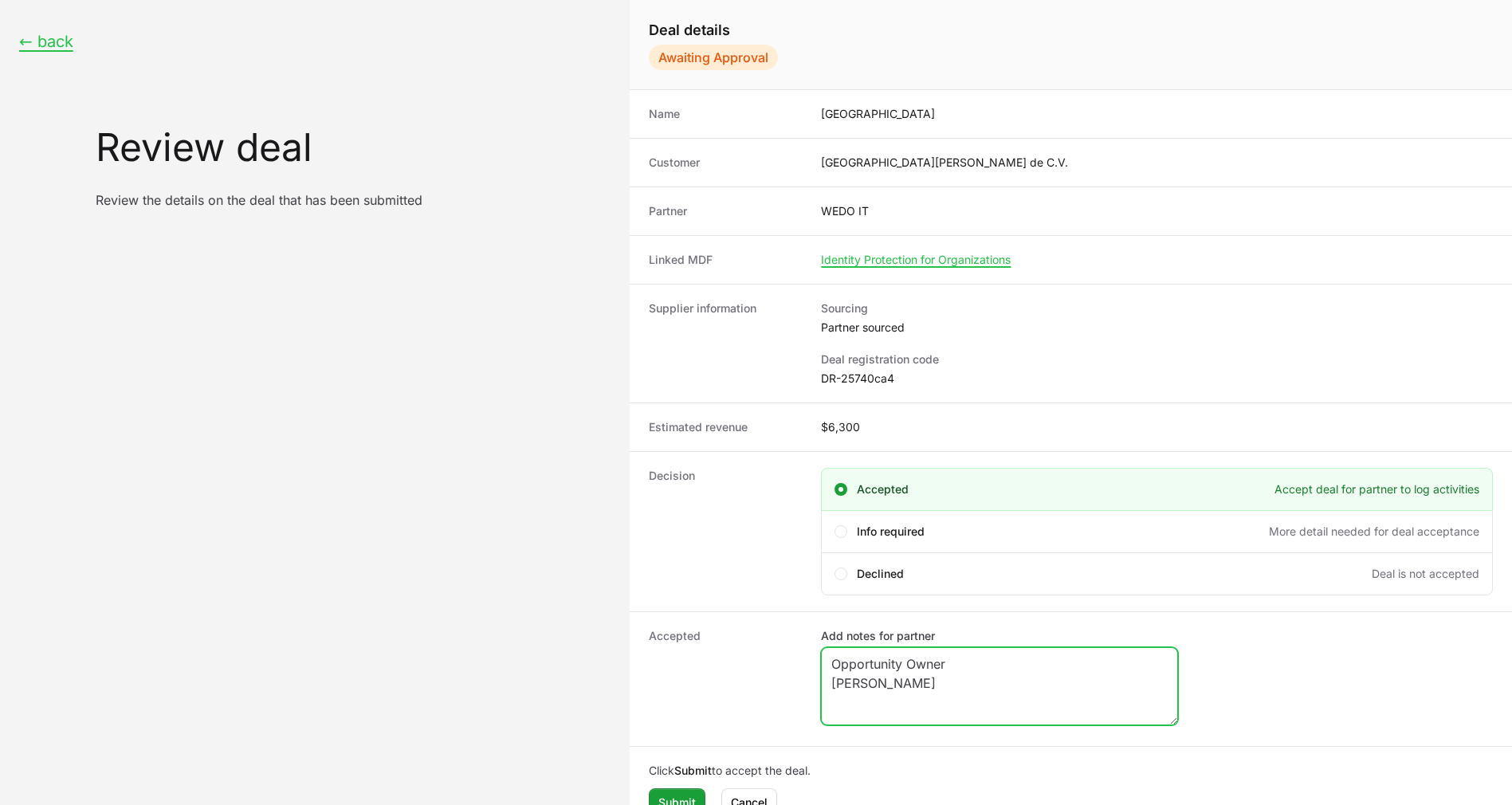
click at [862, 702] on textarea "Opportunity Owner [PERSON_NAME]" at bounding box center [999, 686] width 355 height 76
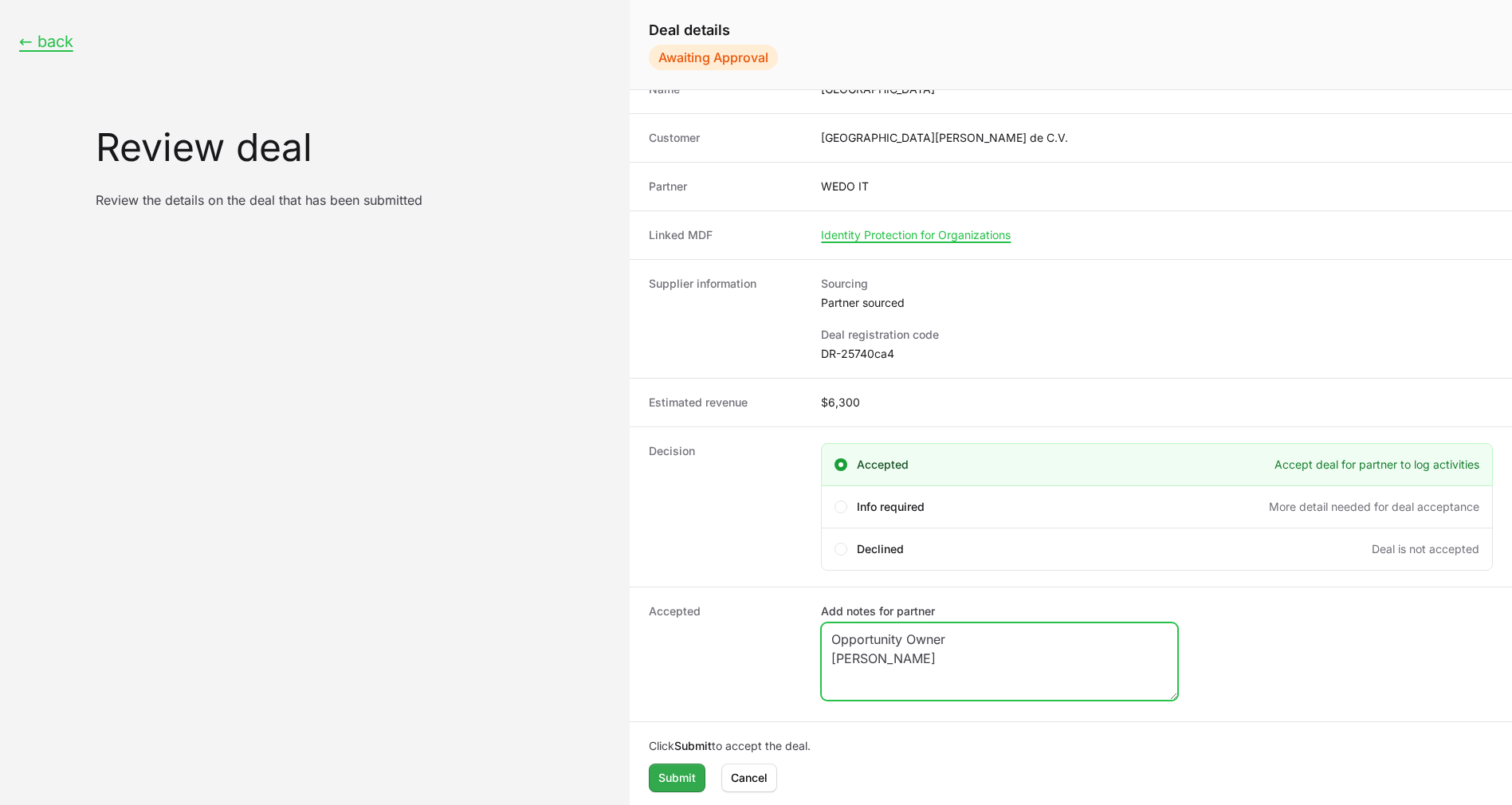
type textarea "Opportunity Owner [PERSON_NAME]"
click at [662, 778] on span "Submit" at bounding box center [677, 778] width 37 height 19
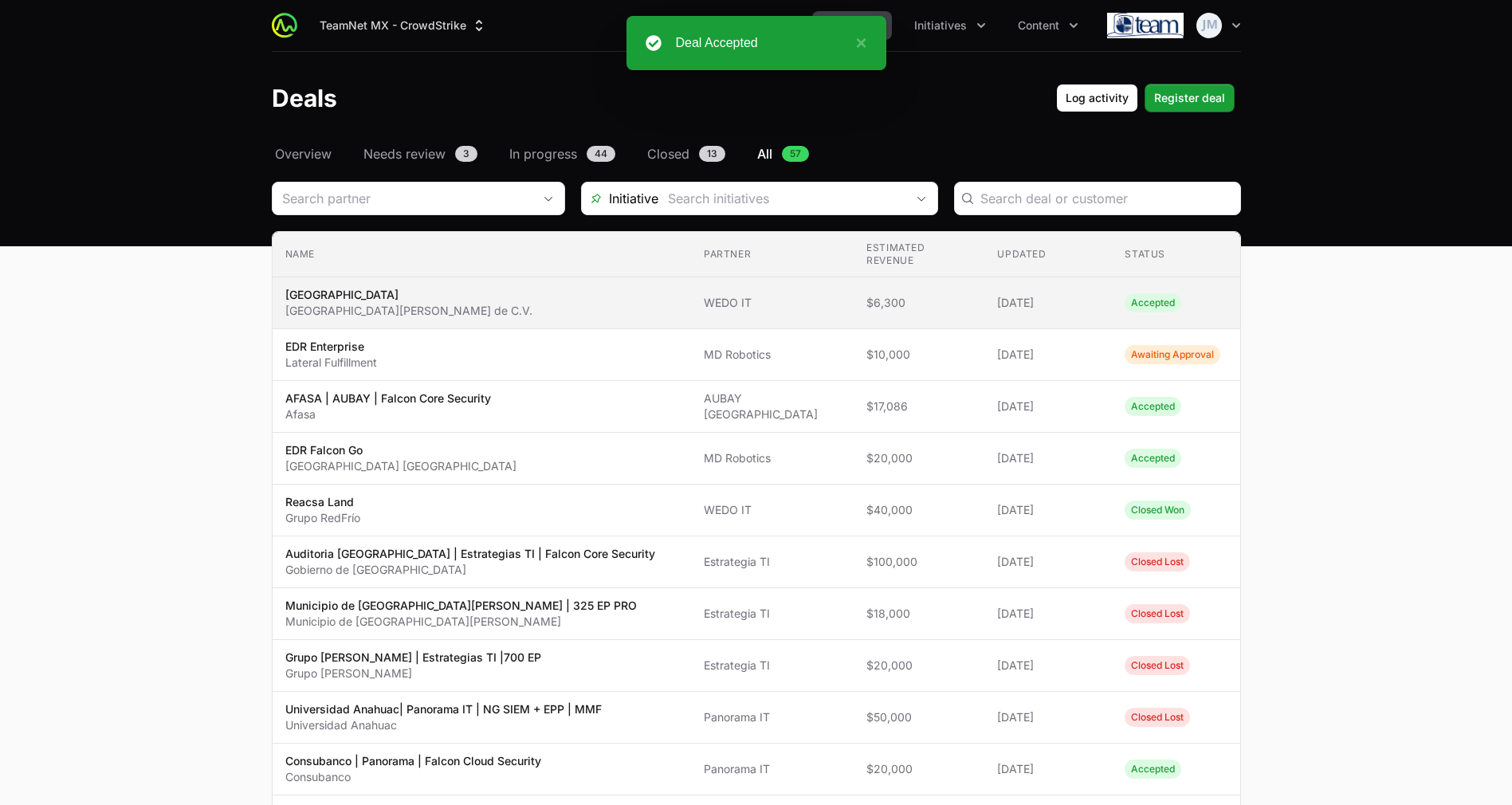
click at [921, 308] on span "$6,300" at bounding box center [919, 303] width 105 height 16
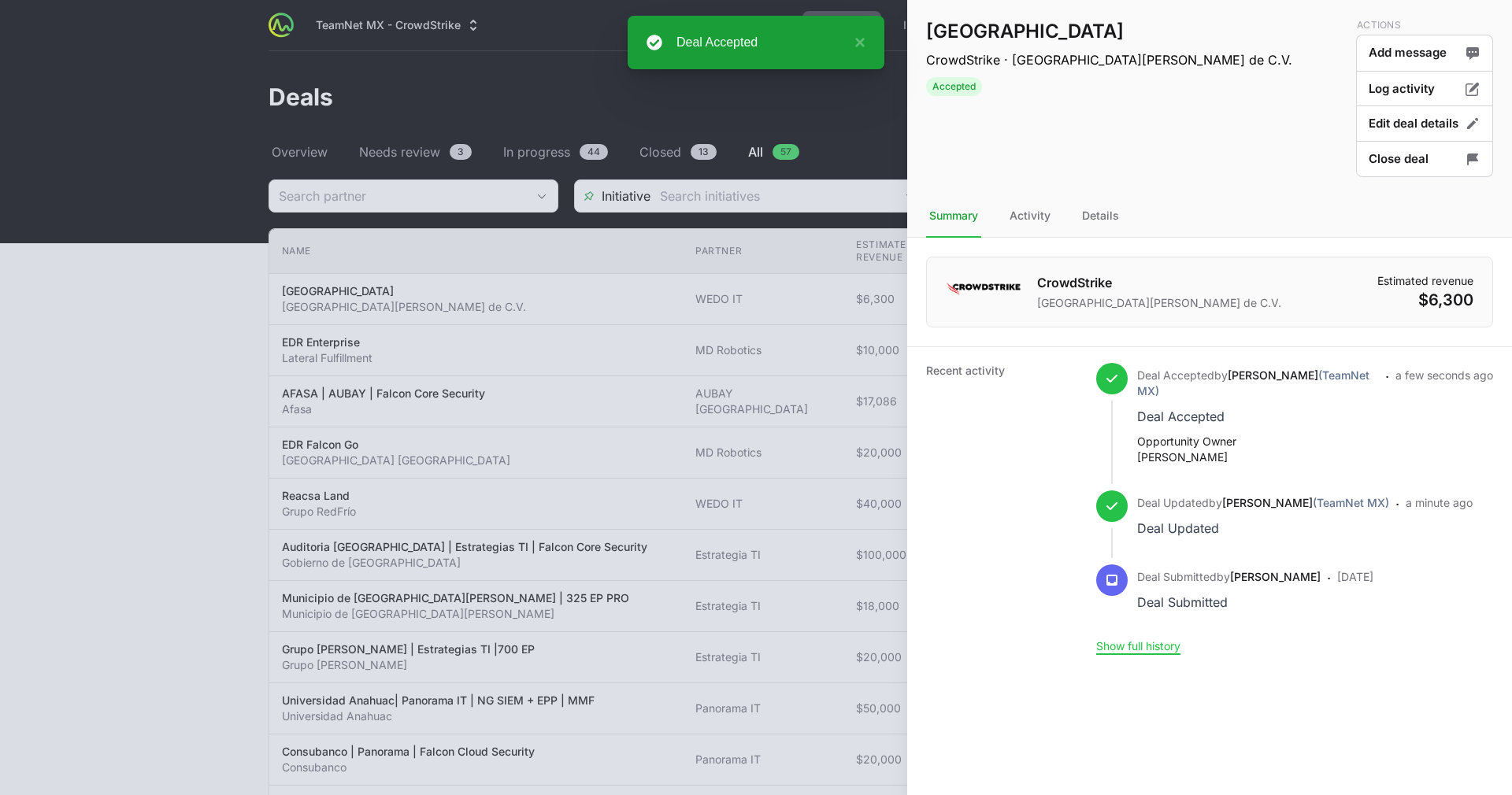
click at [797, 444] on div at bounding box center [756, 398] width 1512 height 795
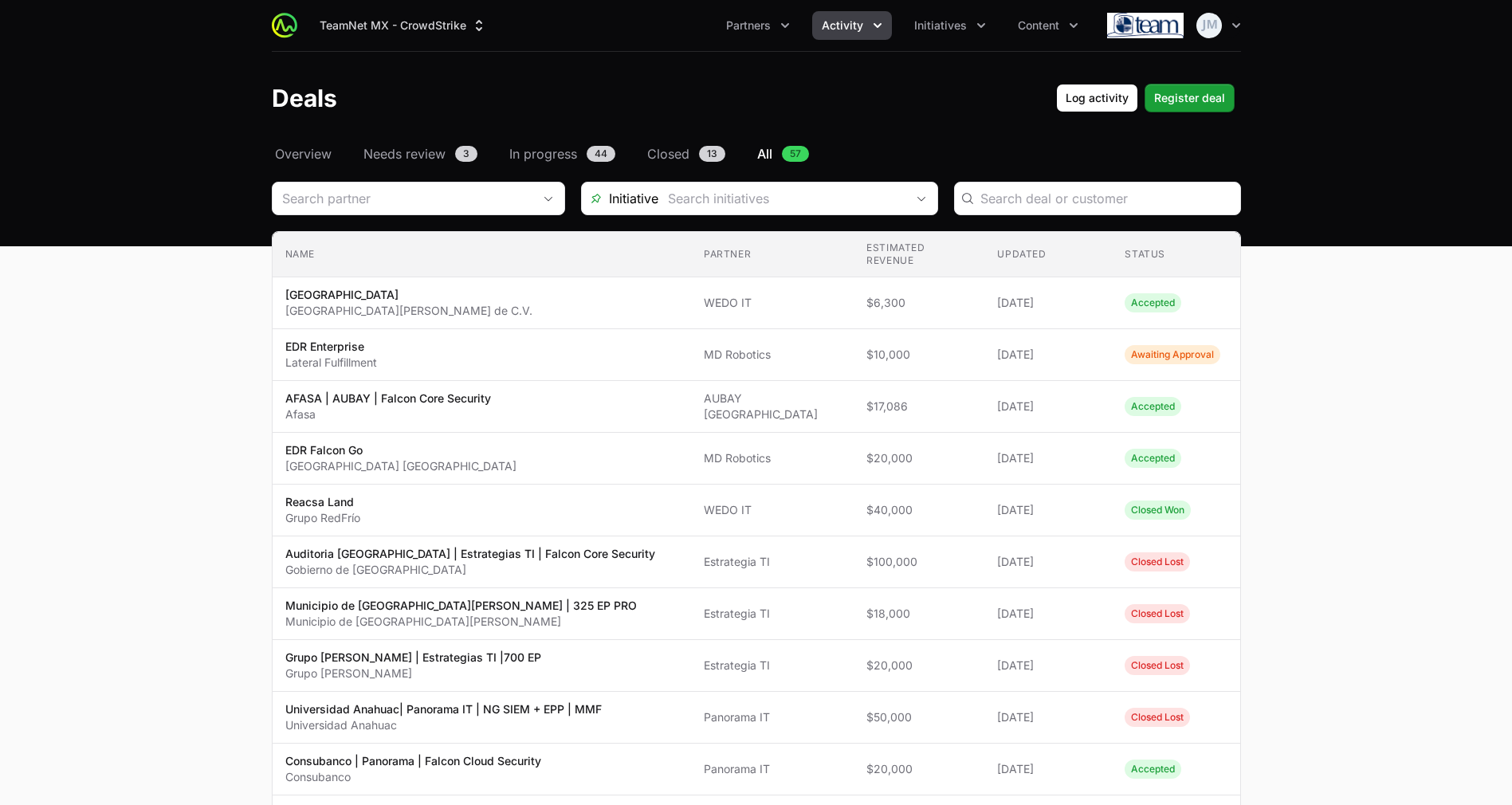
click at [763, 140] on header "Deals Log activity Register deal" at bounding box center [756, 97] width 1512 height 92
click at [760, 160] on span "All" at bounding box center [764, 153] width 15 height 19
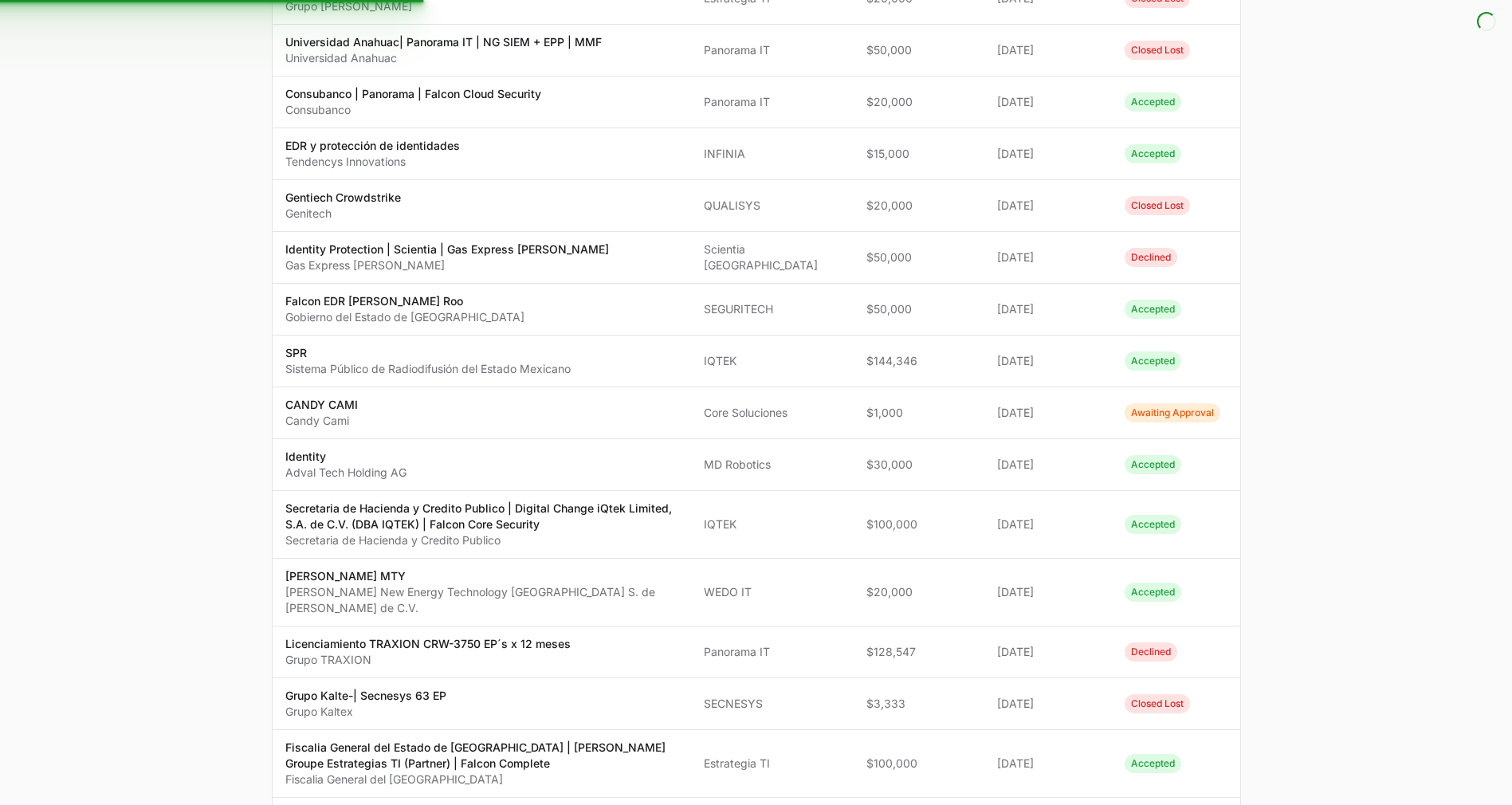
scroll to position [891, 0]
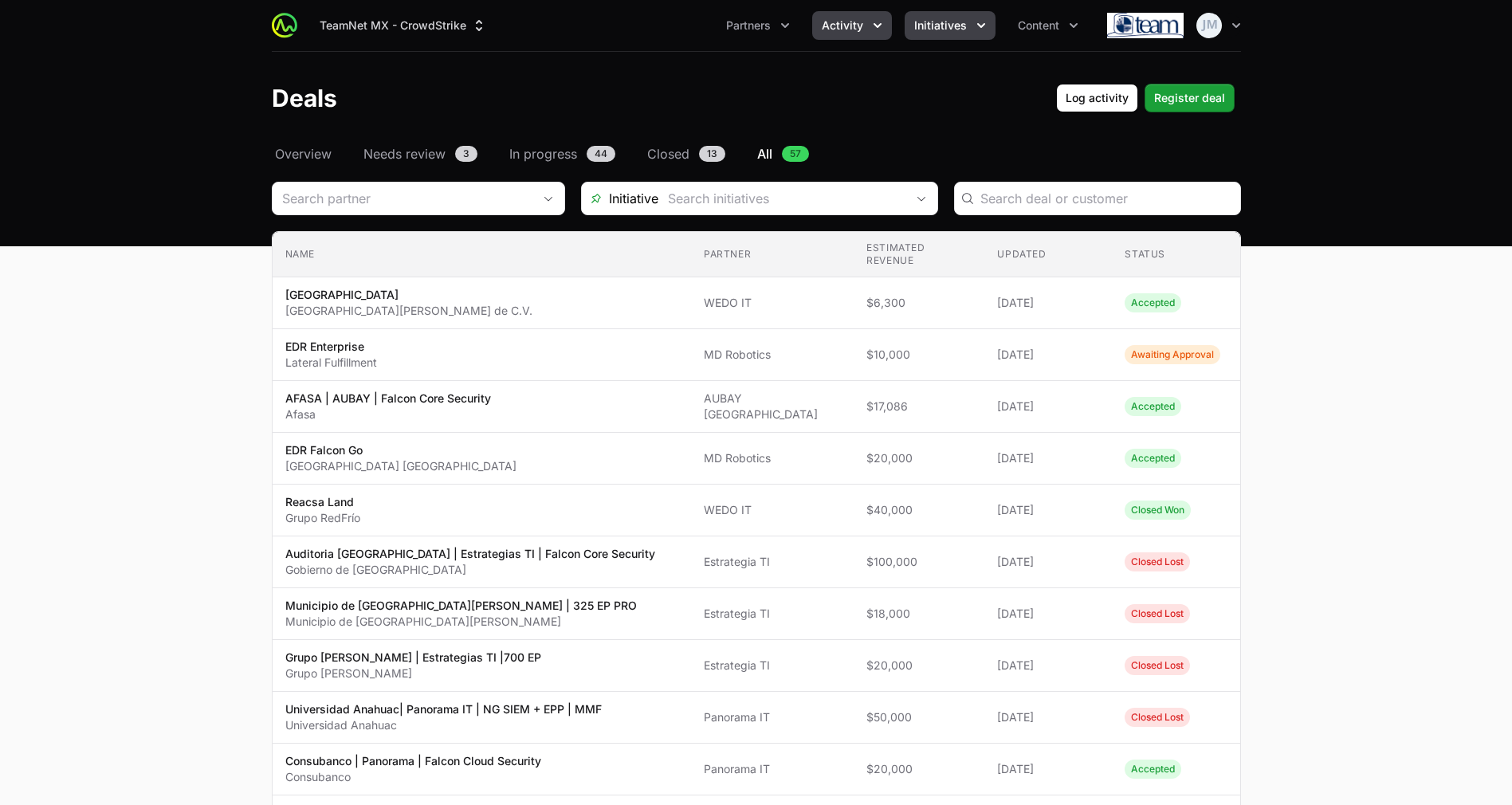
click at [956, 18] on span "Initiatives" at bounding box center [941, 25] width 53 height 16
click at [985, 21] on icon "Initiatives menu" at bounding box center [981, 25] width 16 height 16
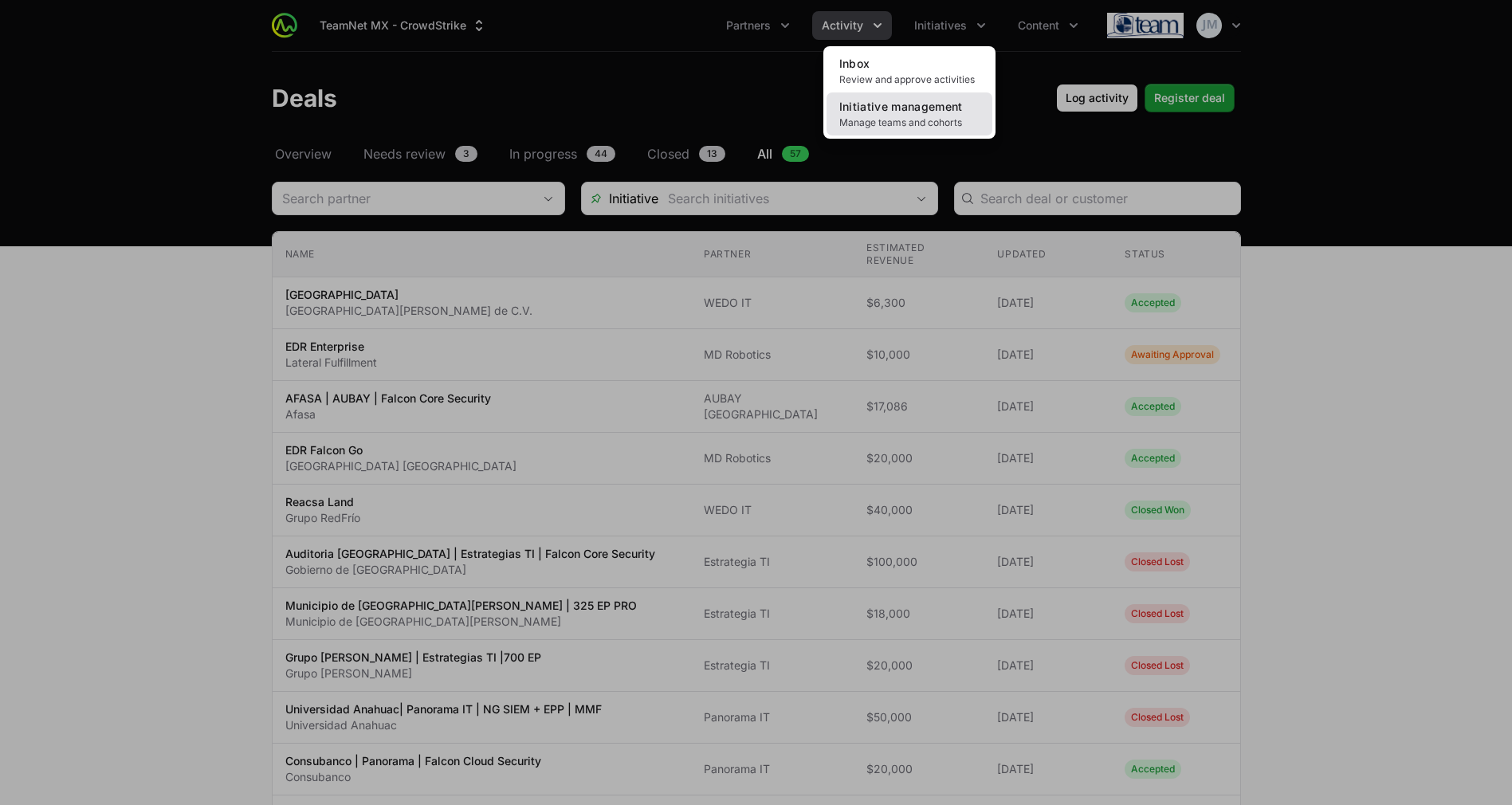
click at [964, 102] on link "Initiative management Manage teams and cohorts" at bounding box center [909, 114] width 166 height 43
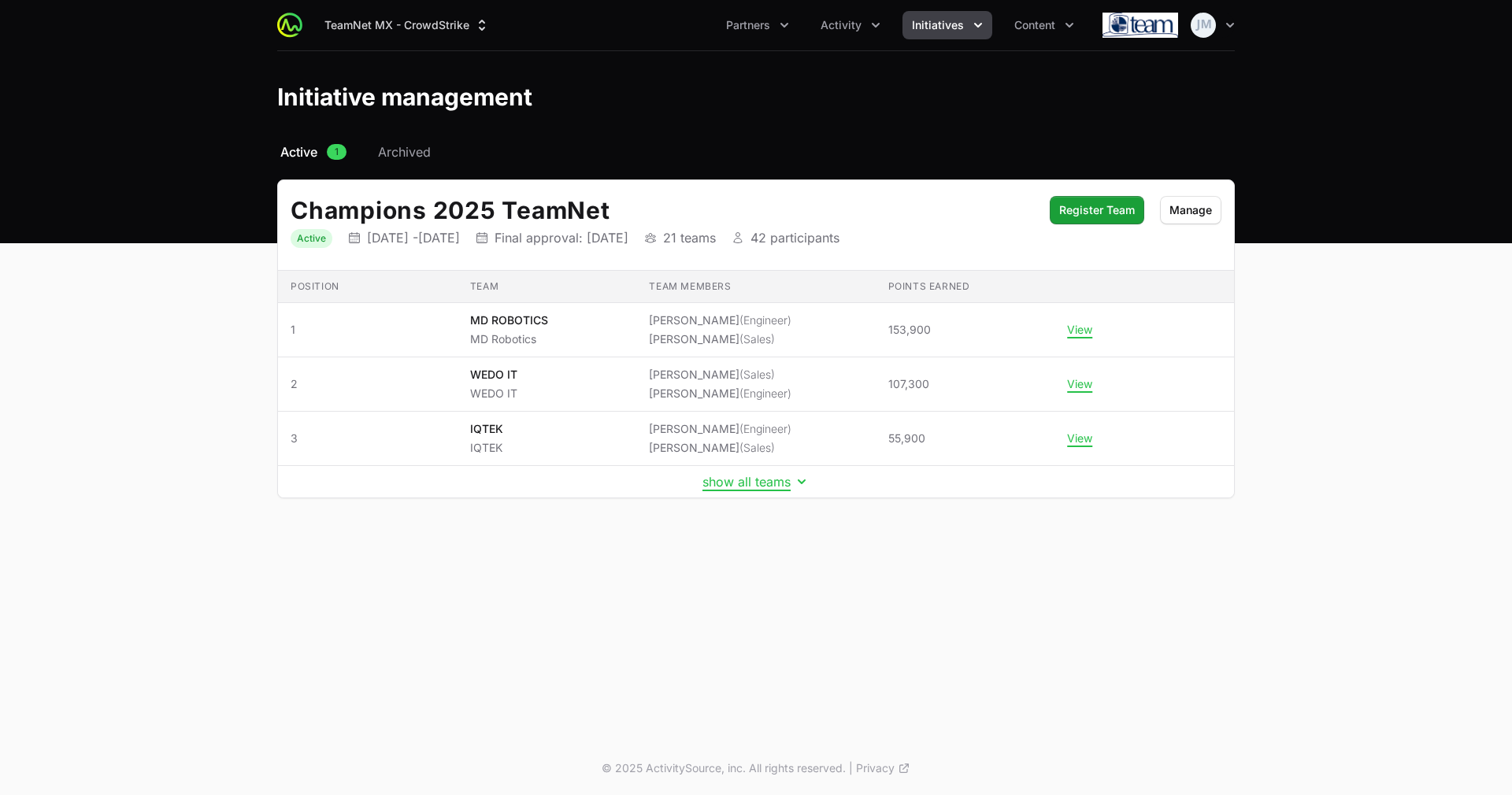
click at [733, 494] on td "show all teams" at bounding box center [756, 482] width 956 height 33
click at [728, 478] on button "show all teams" at bounding box center [756, 481] width 107 height 16
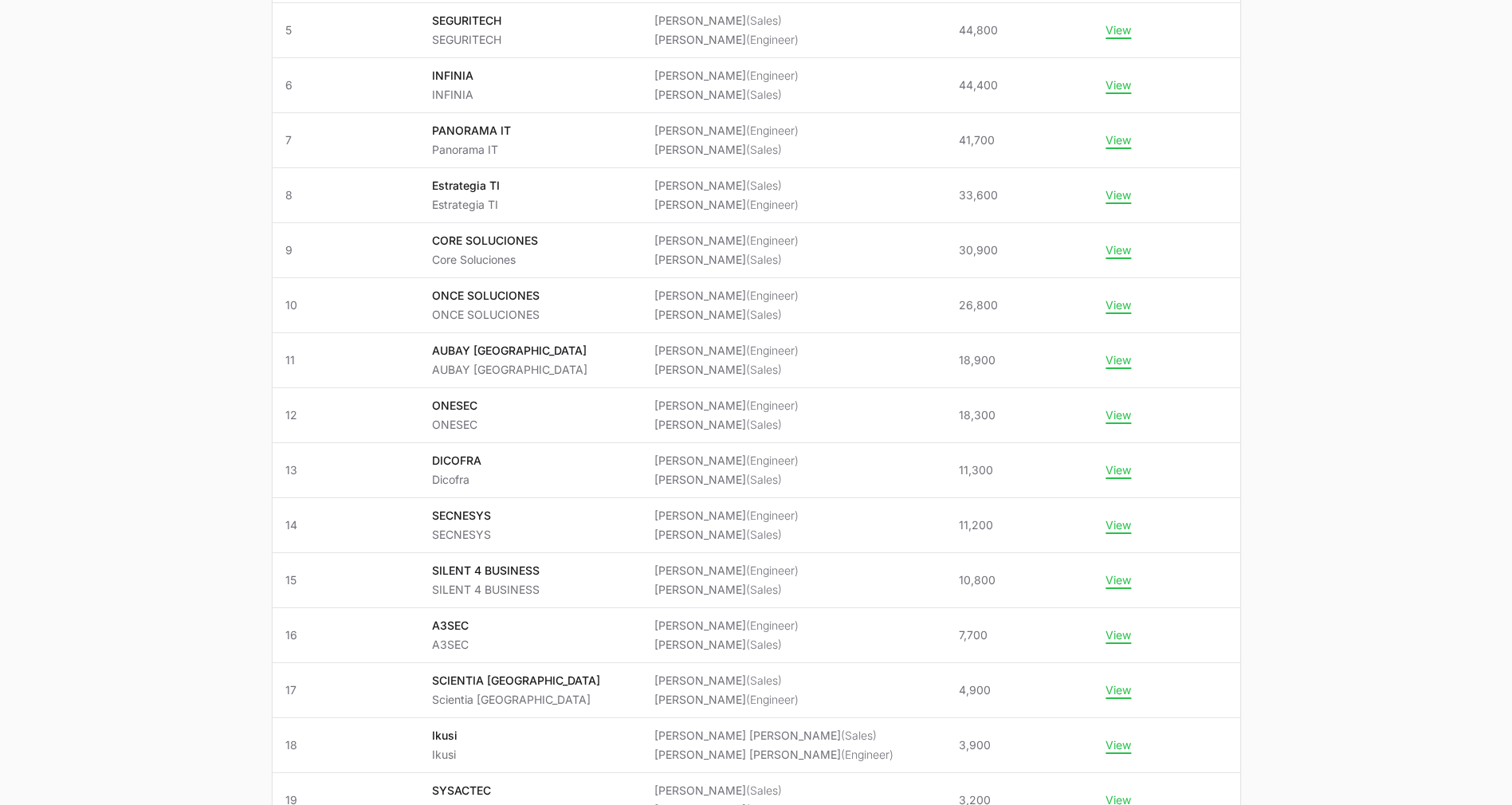
scroll to position [525, 0]
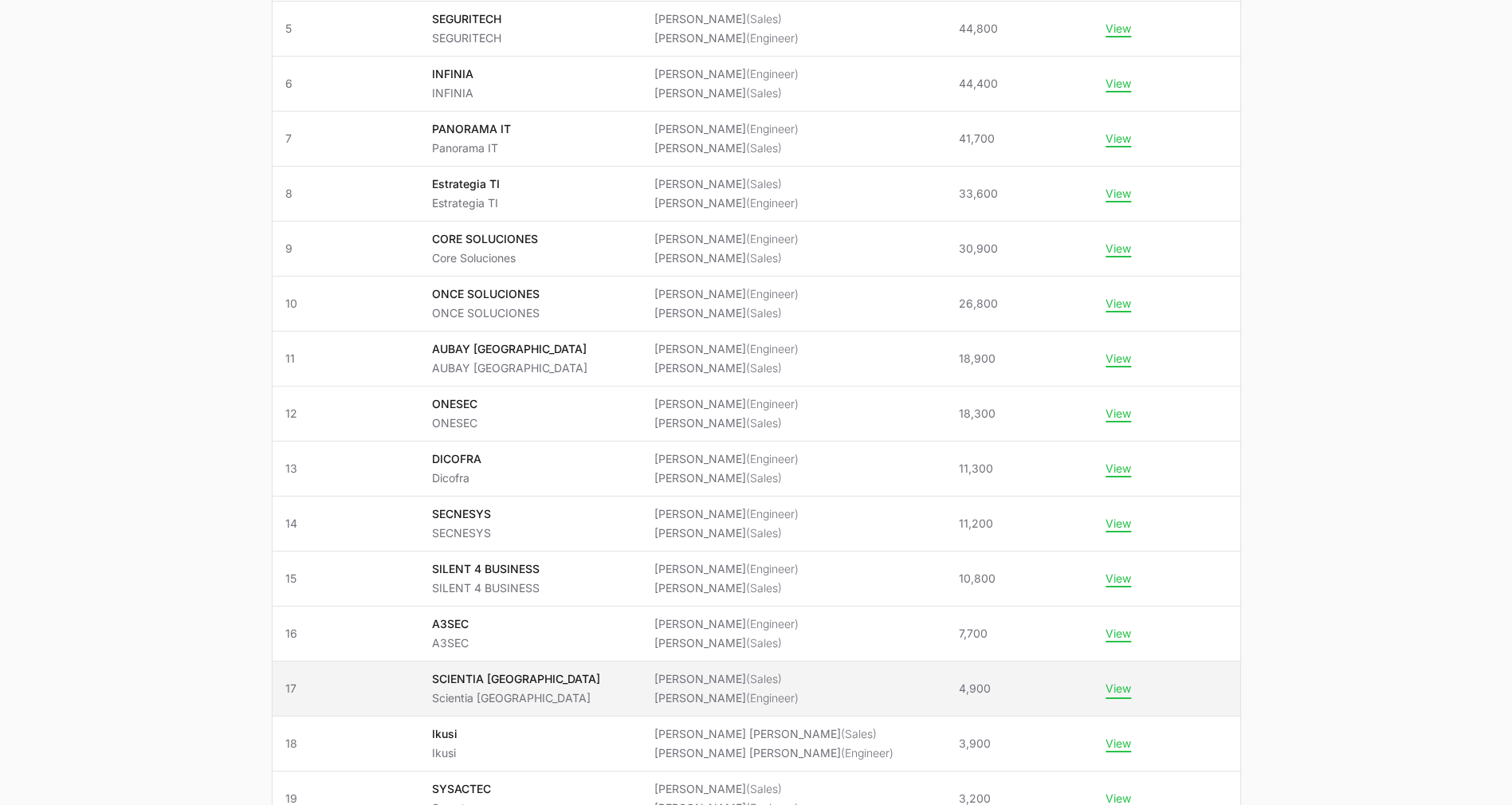
click at [1105, 686] on button "View" at bounding box center [1118, 688] width 25 height 14
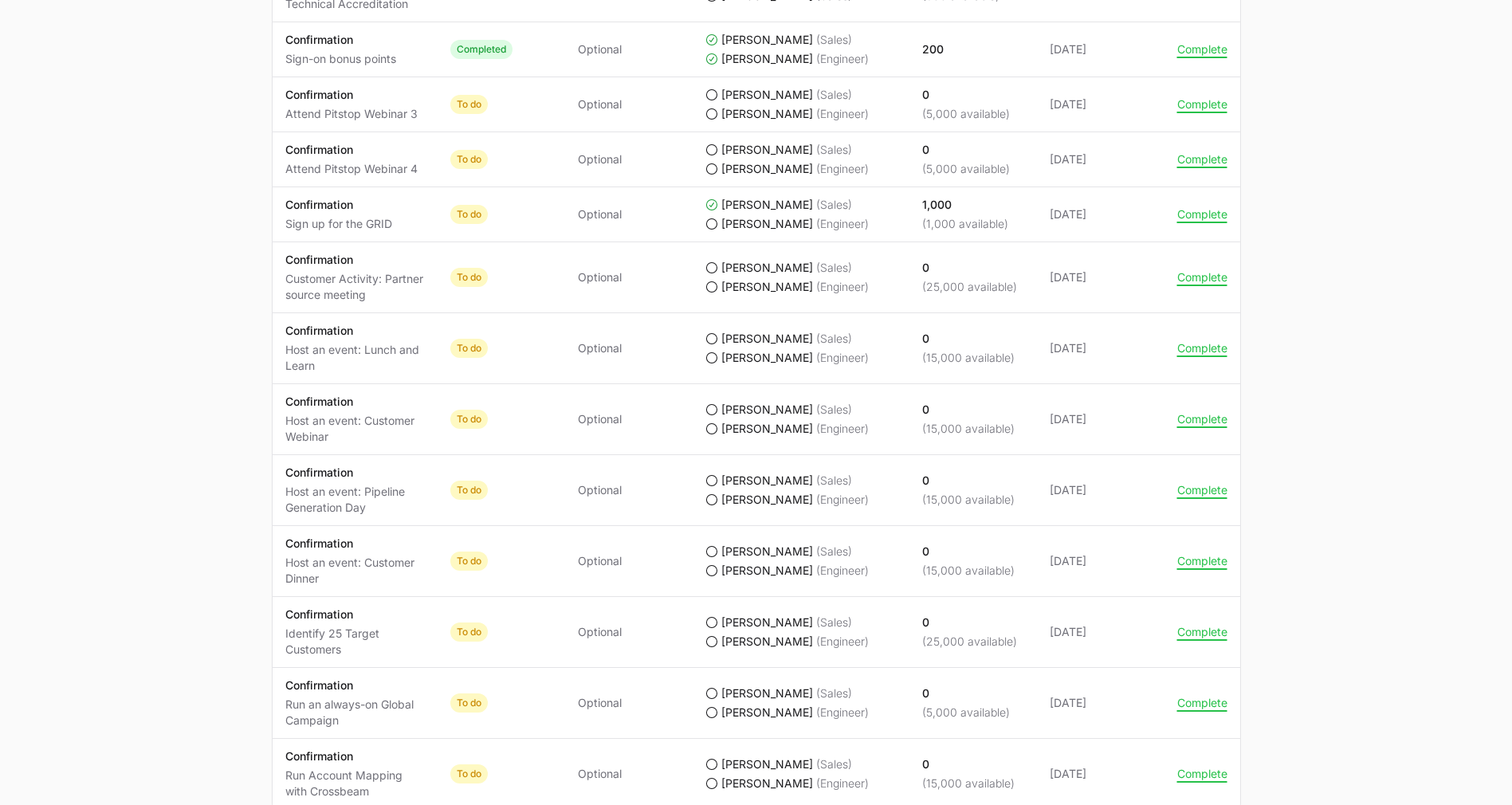
scroll to position [1124, 0]
